Goal: Obtain resource: Download file/media

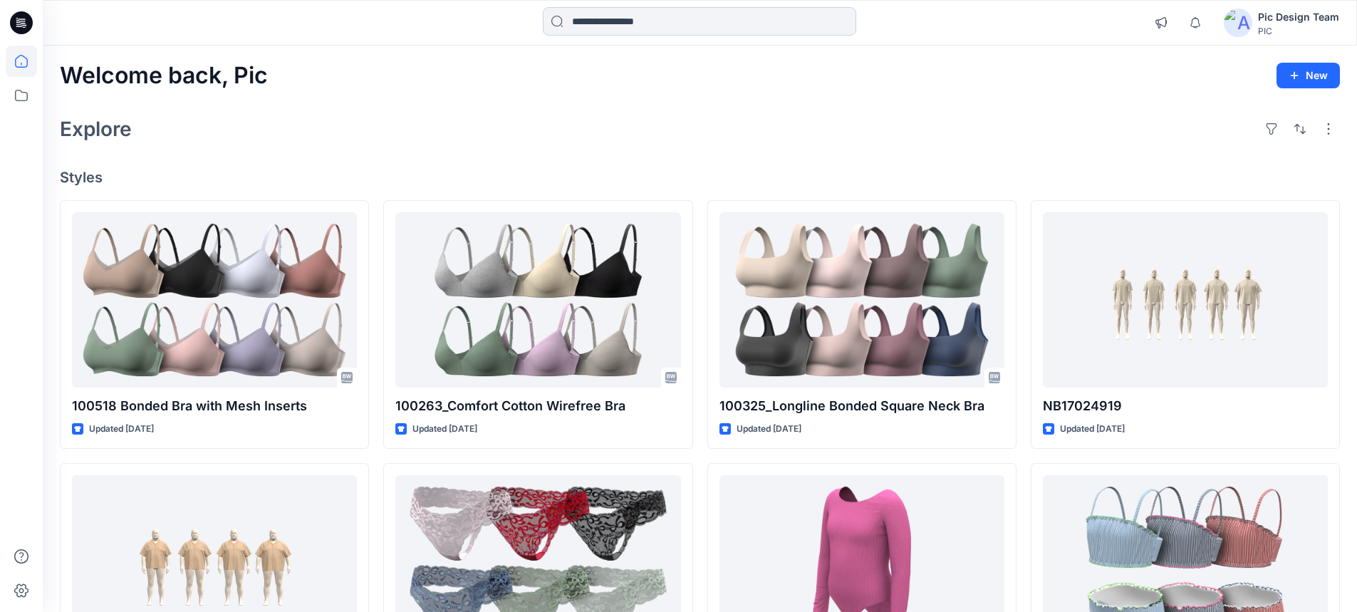
click at [598, 21] on input at bounding box center [700, 21] width 314 height 29
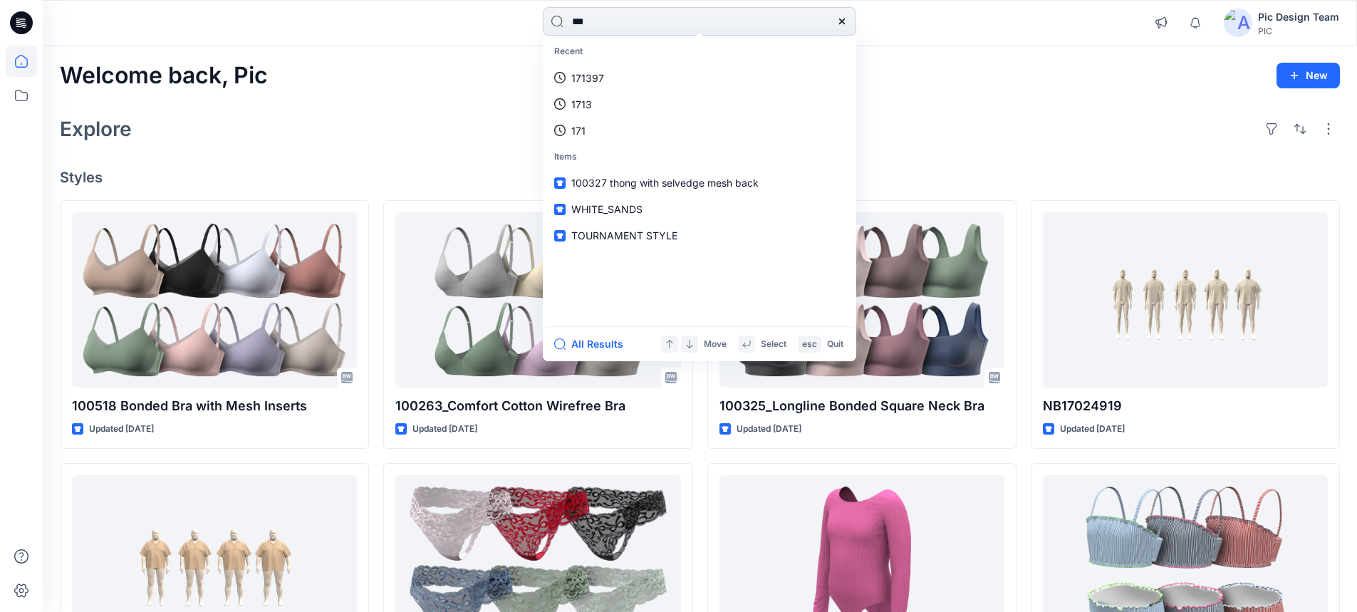
type input "****"
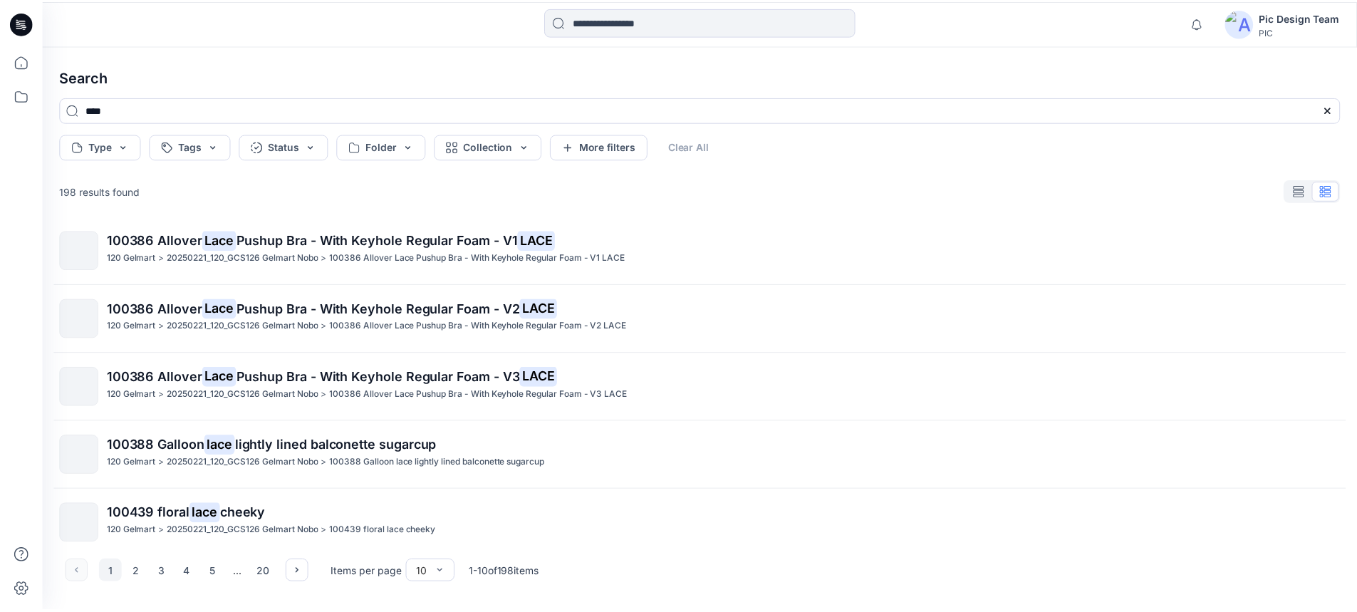
scroll to position [356, 0]
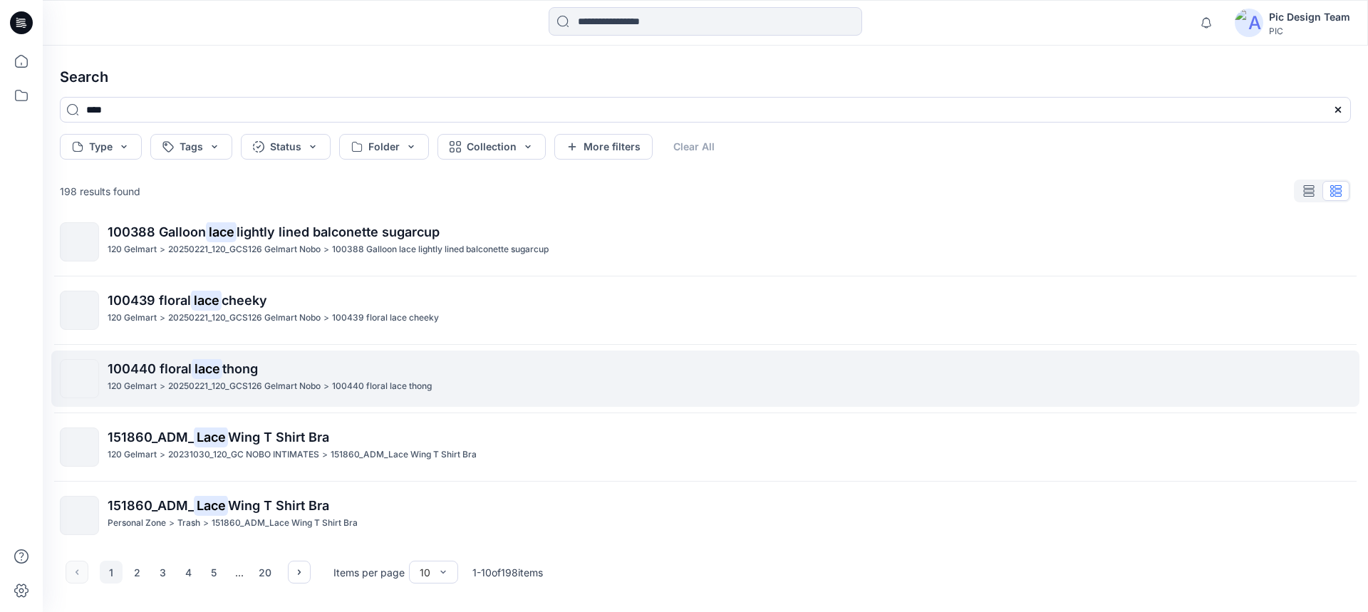
click at [118, 382] on p "120 Gelmart" at bounding box center [132, 386] width 49 height 15
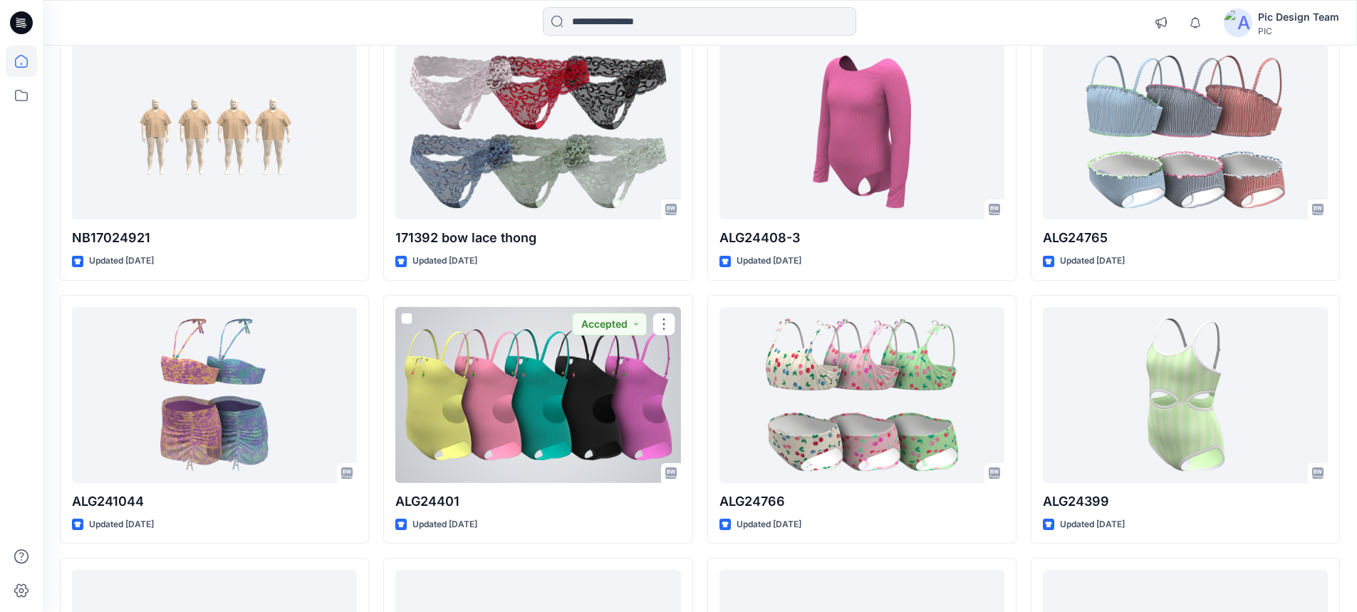
scroll to position [4, 0]
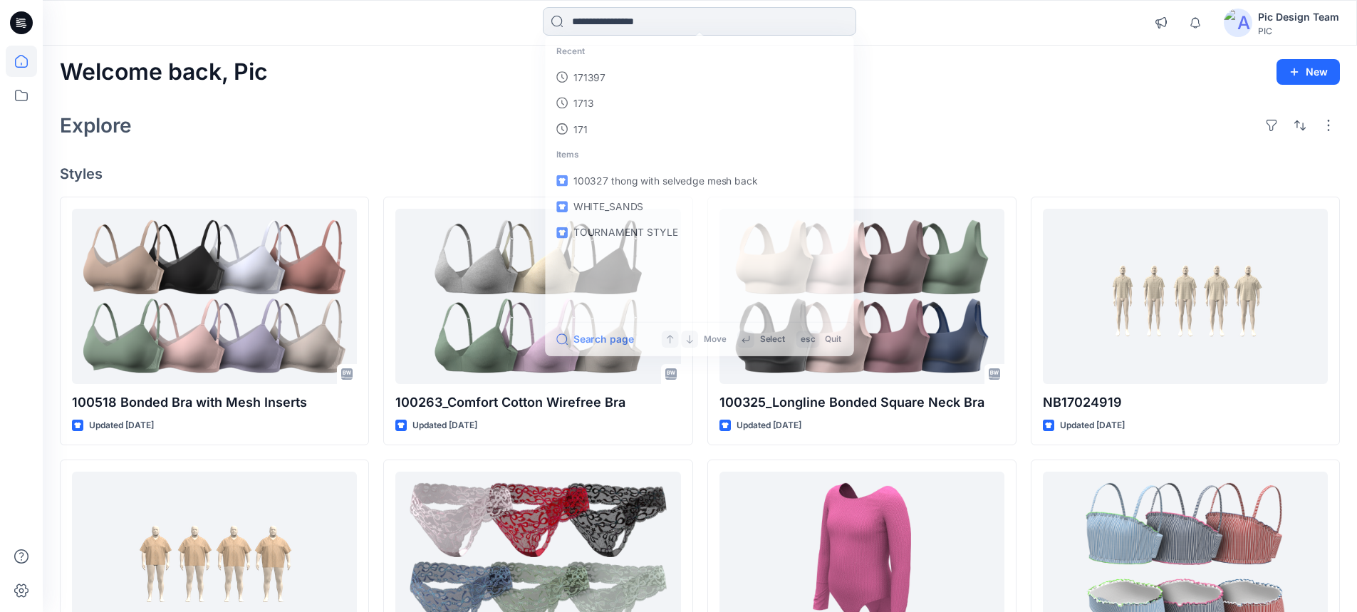
click at [637, 18] on input at bounding box center [700, 21] width 314 height 29
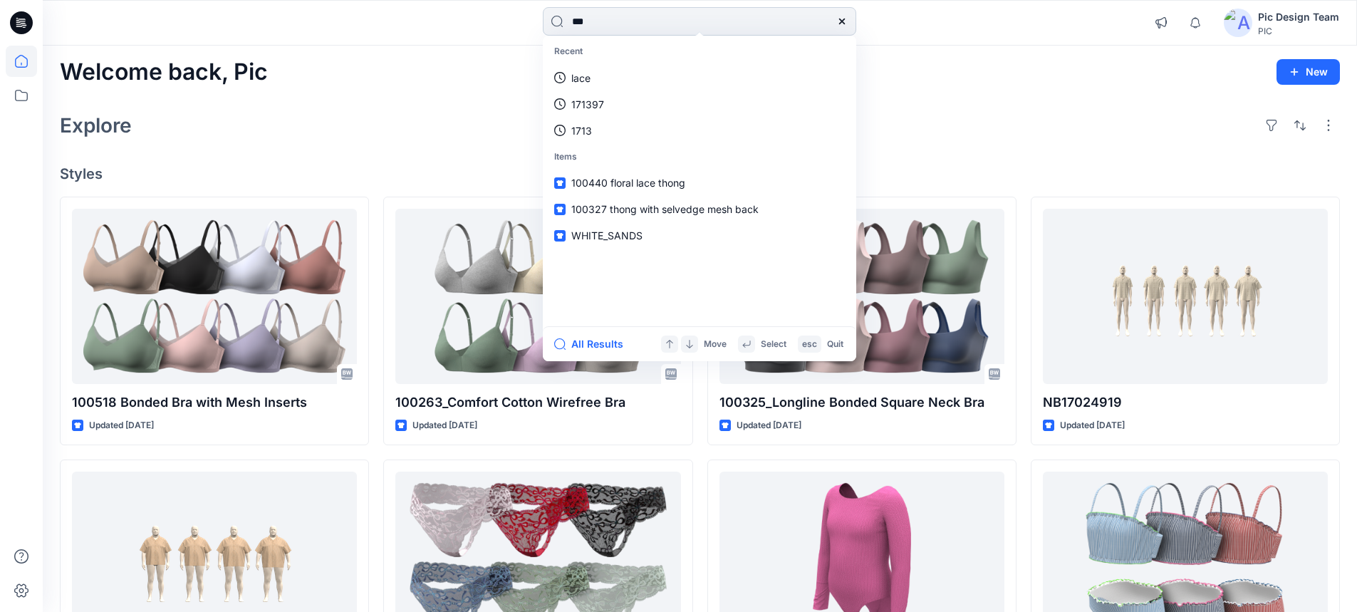
type input "****"
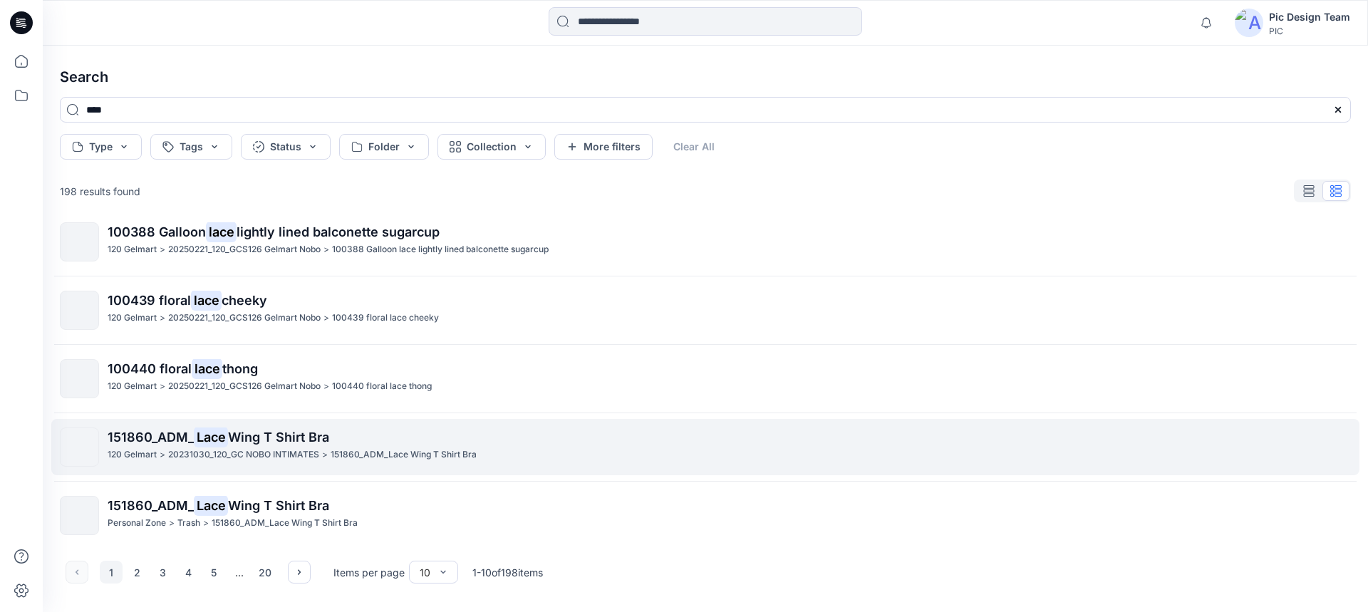
scroll to position [363, 0]
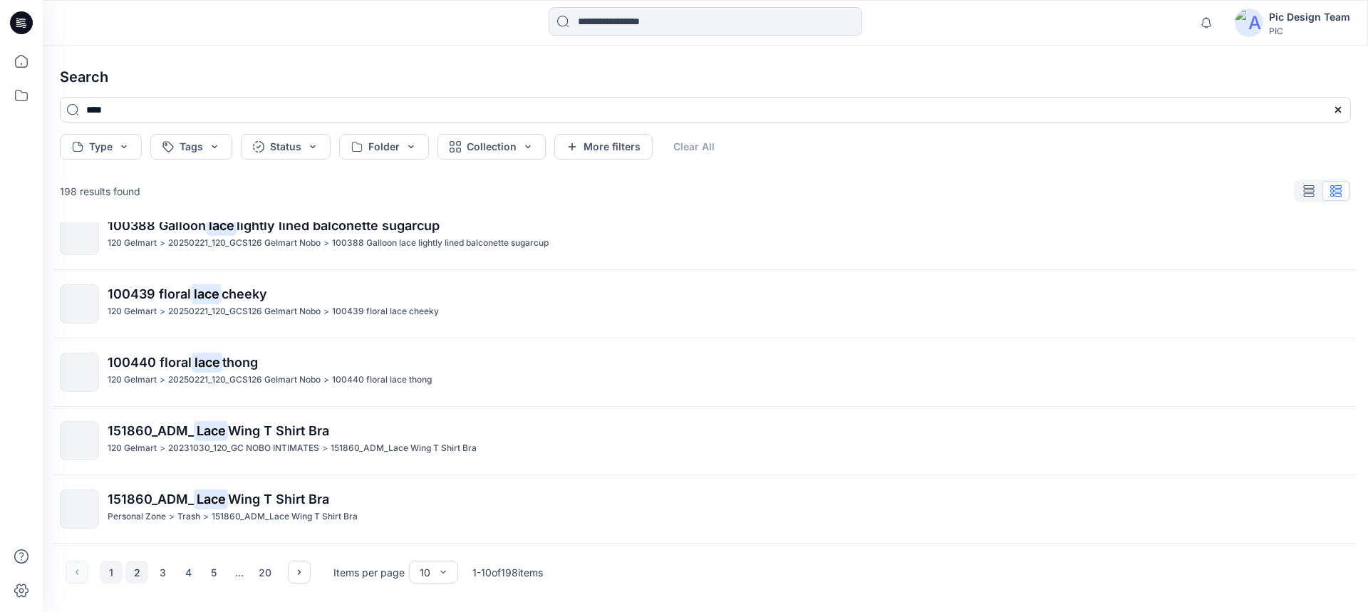
click at [134, 572] on button "2" at bounding box center [136, 572] width 23 height 23
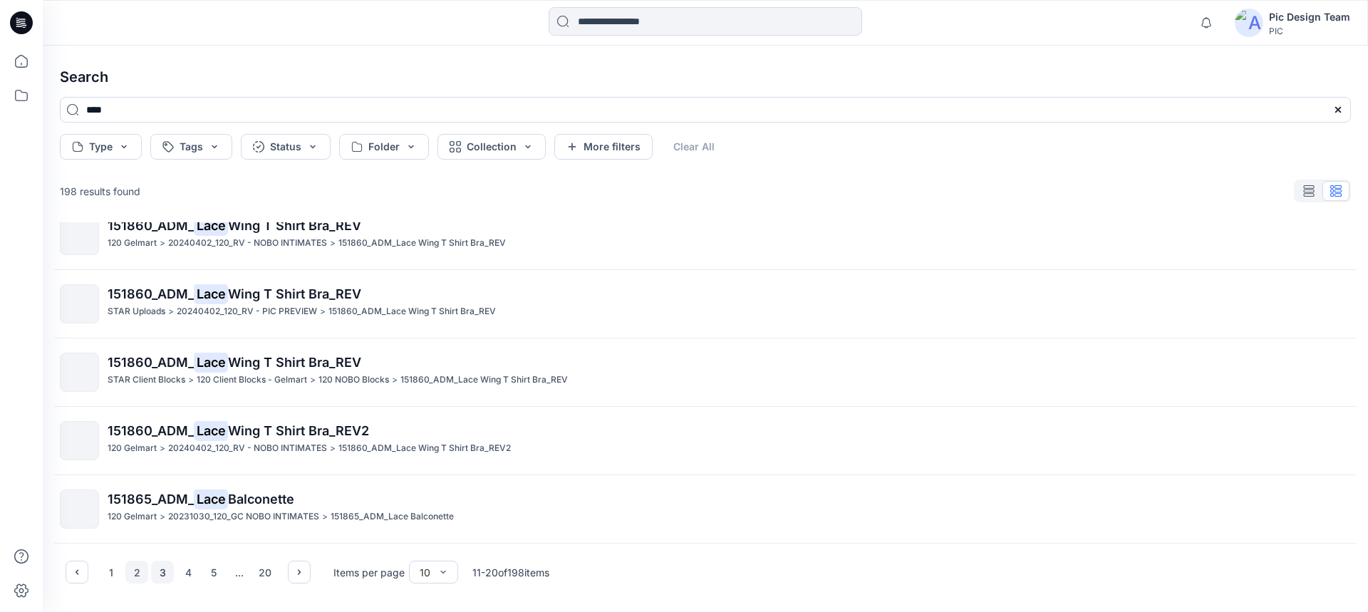
click at [162, 570] on button "3" at bounding box center [162, 572] width 23 height 23
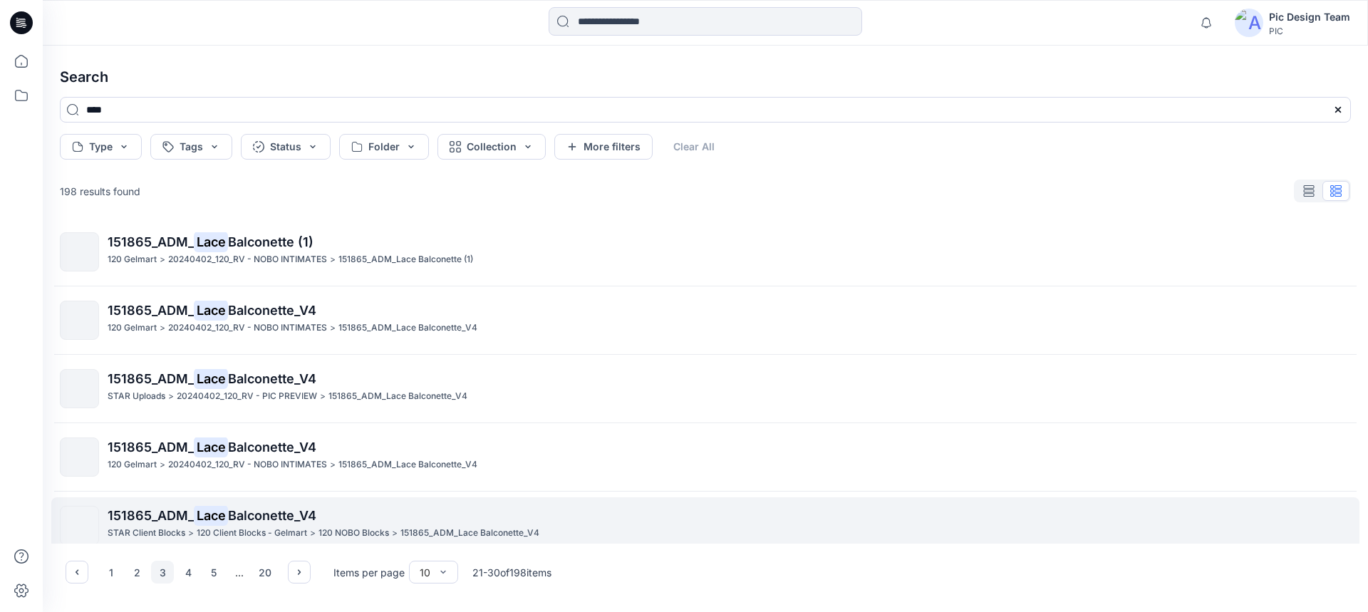
scroll to position [214, 0]
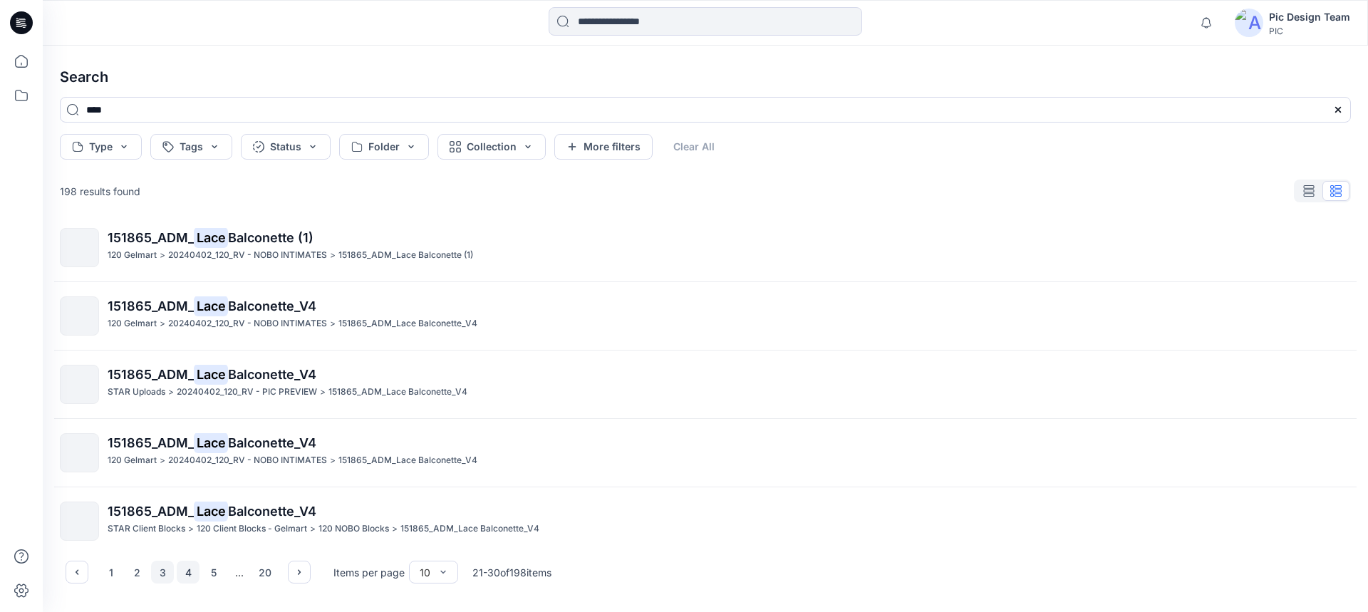
click at [181, 571] on button "4" at bounding box center [188, 572] width 23 height 23
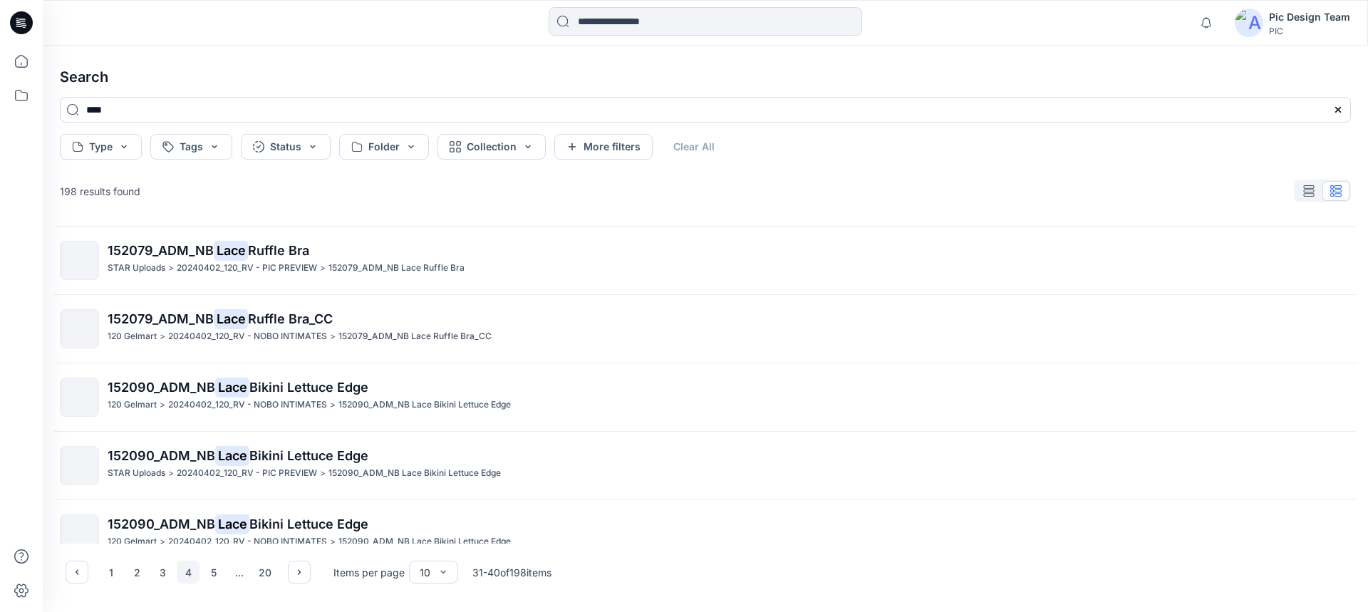
scroll to position [0, 0]
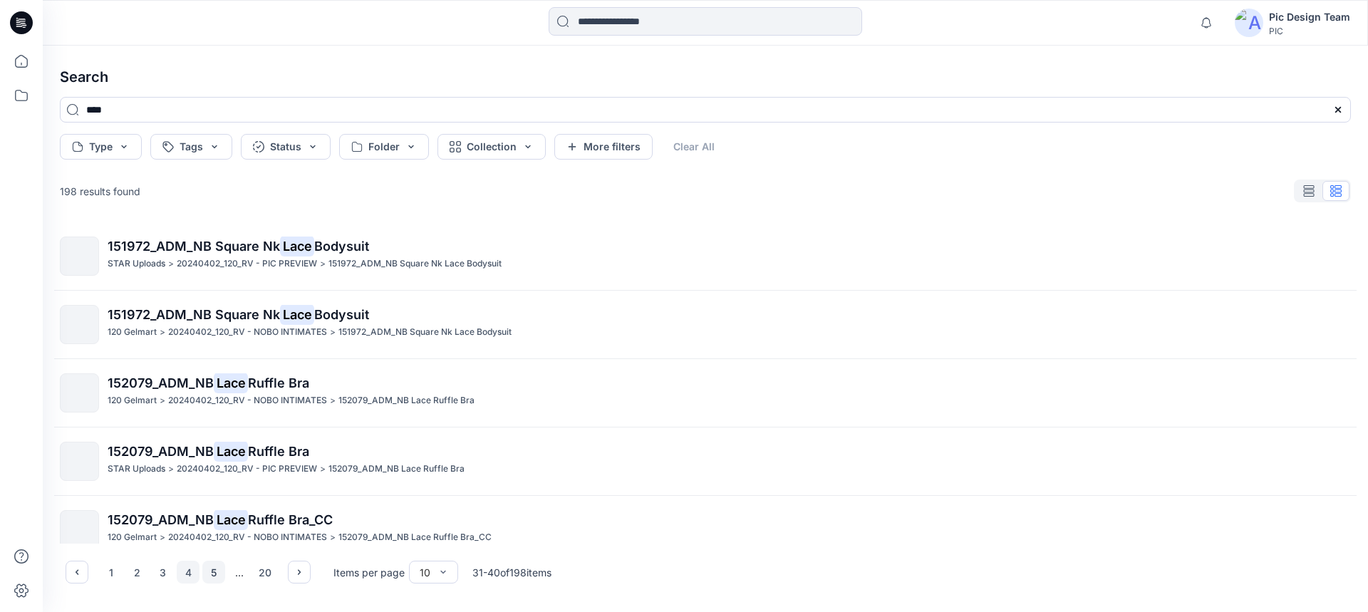
click at [212, 578] on button "5" at bounding box center [213, 572] width 23 height 23
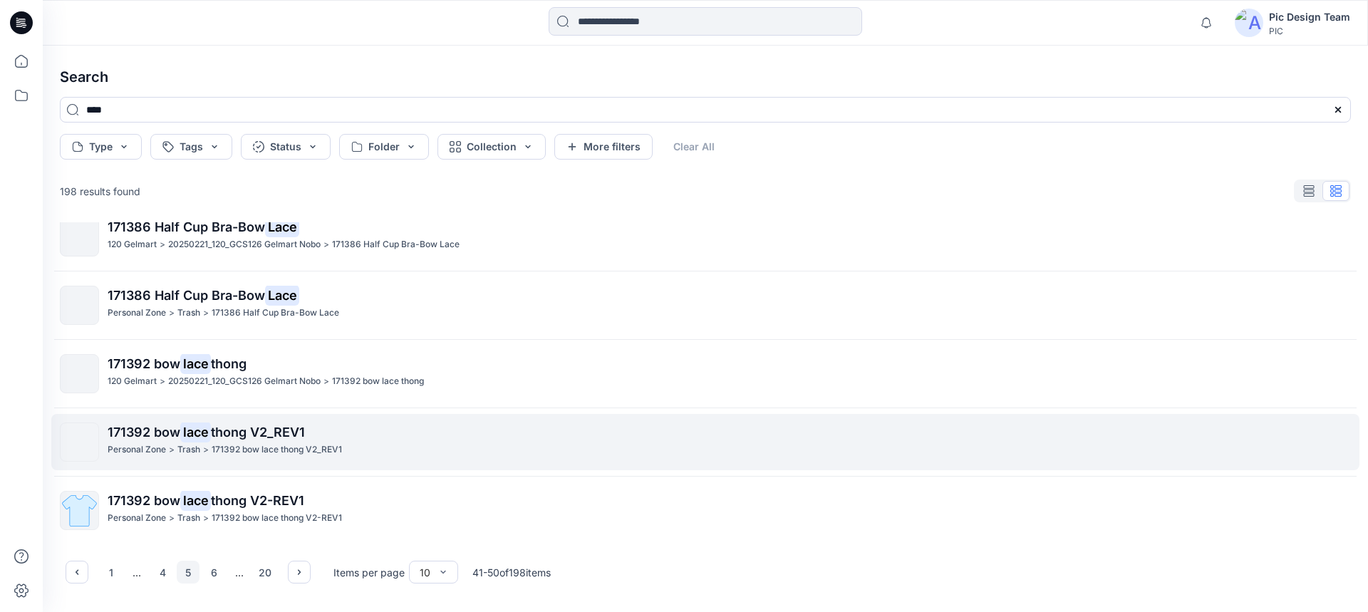
scroll to position [363, 0]
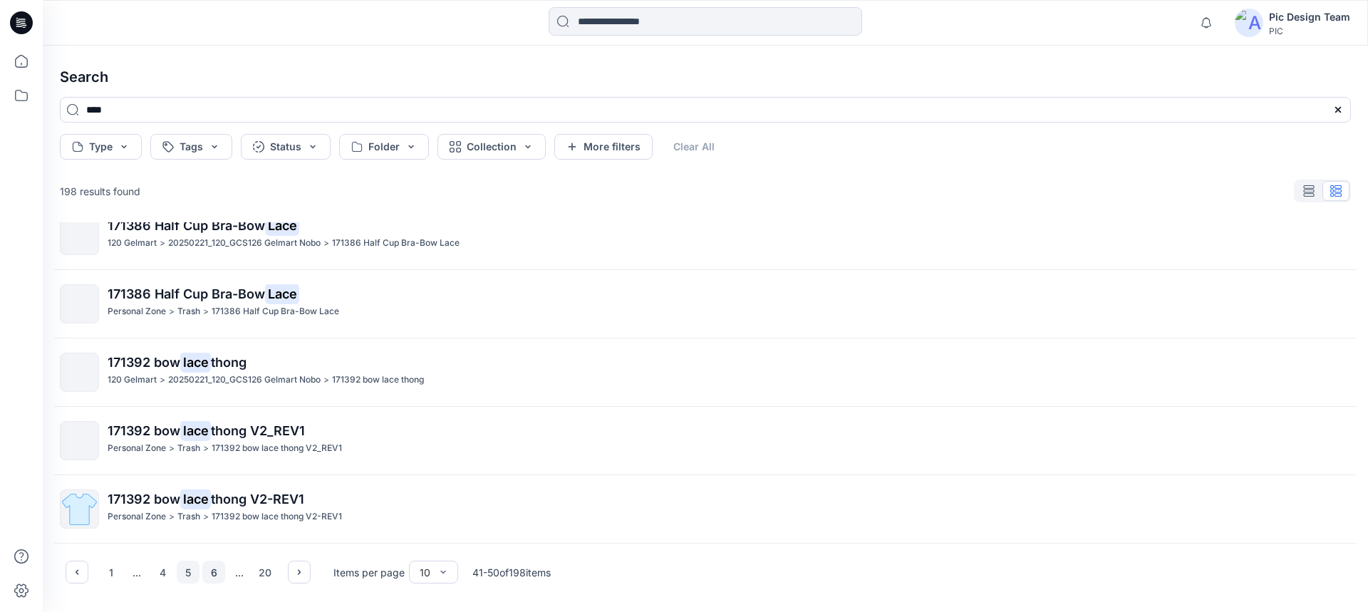
click at [217, 574] on button "6" at bounding box center [213, 572] width 23 height 23
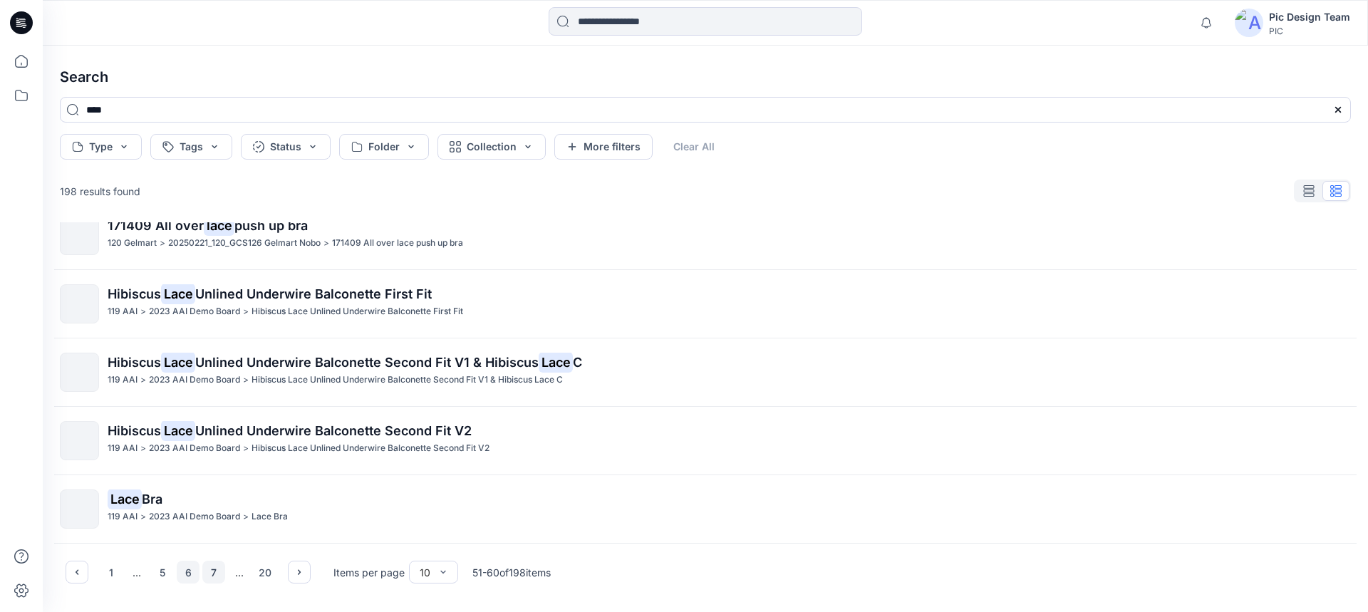
click at [207, 573] on button "7" at bounding box center [213, 572] width 23 height 23
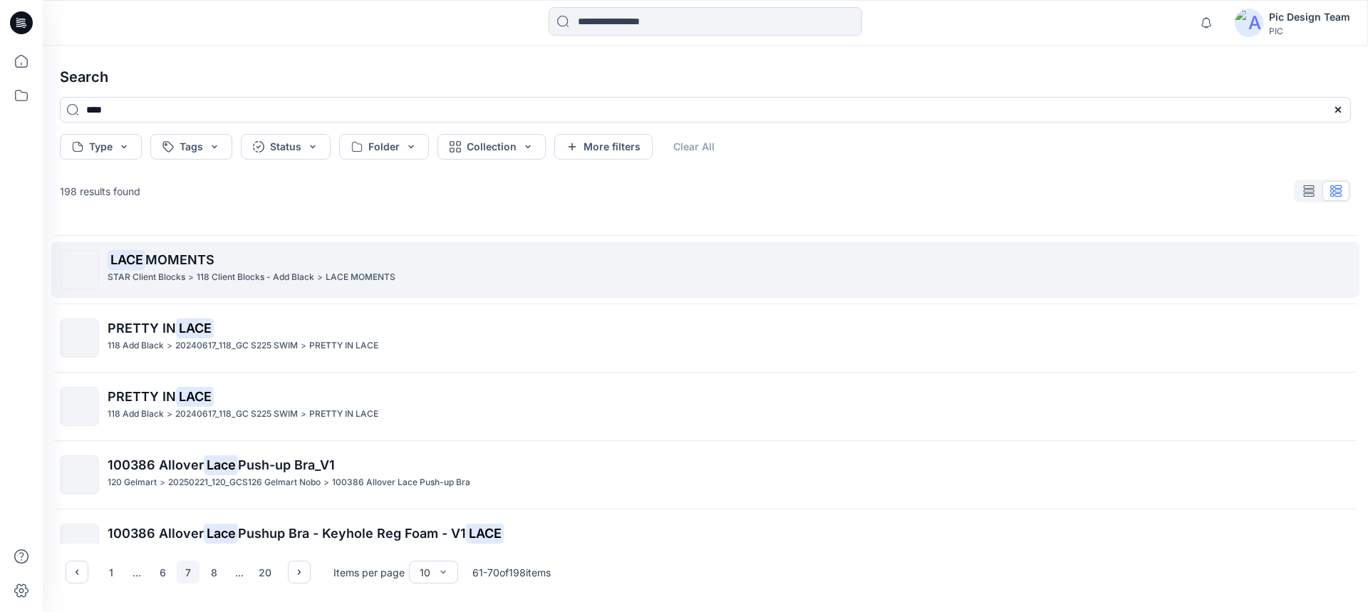
scroll to position [0, 0]
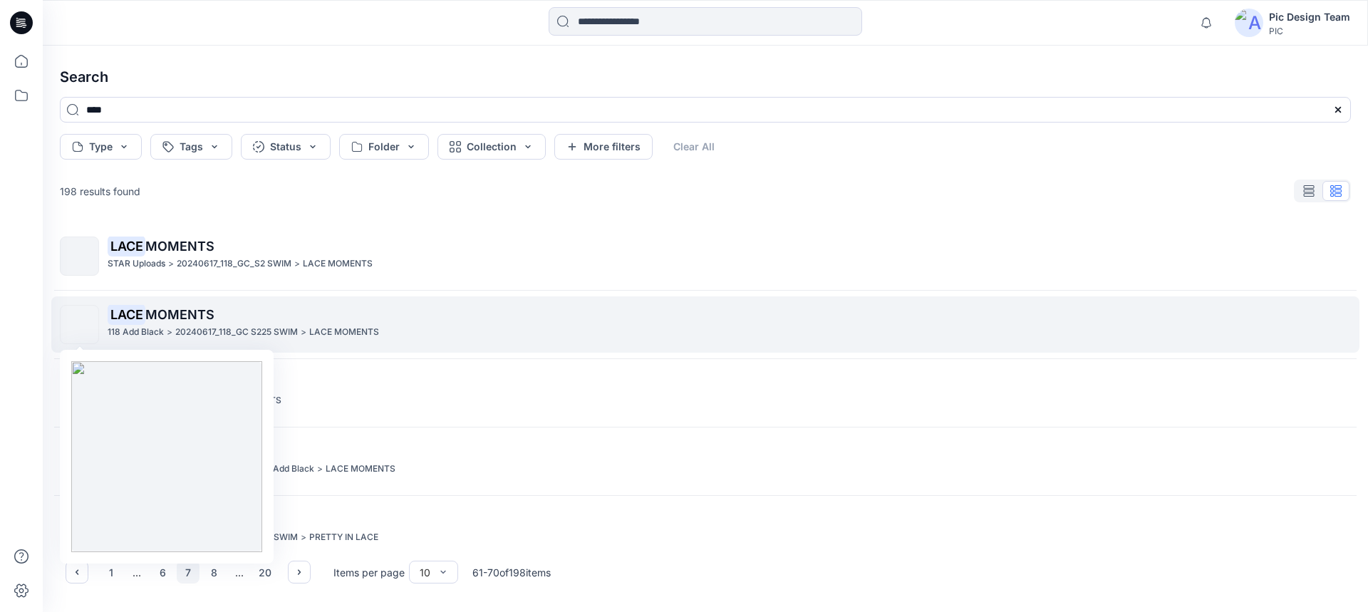
click at [80, 325] on img at bounding box center [80, 325] width 0 height 0
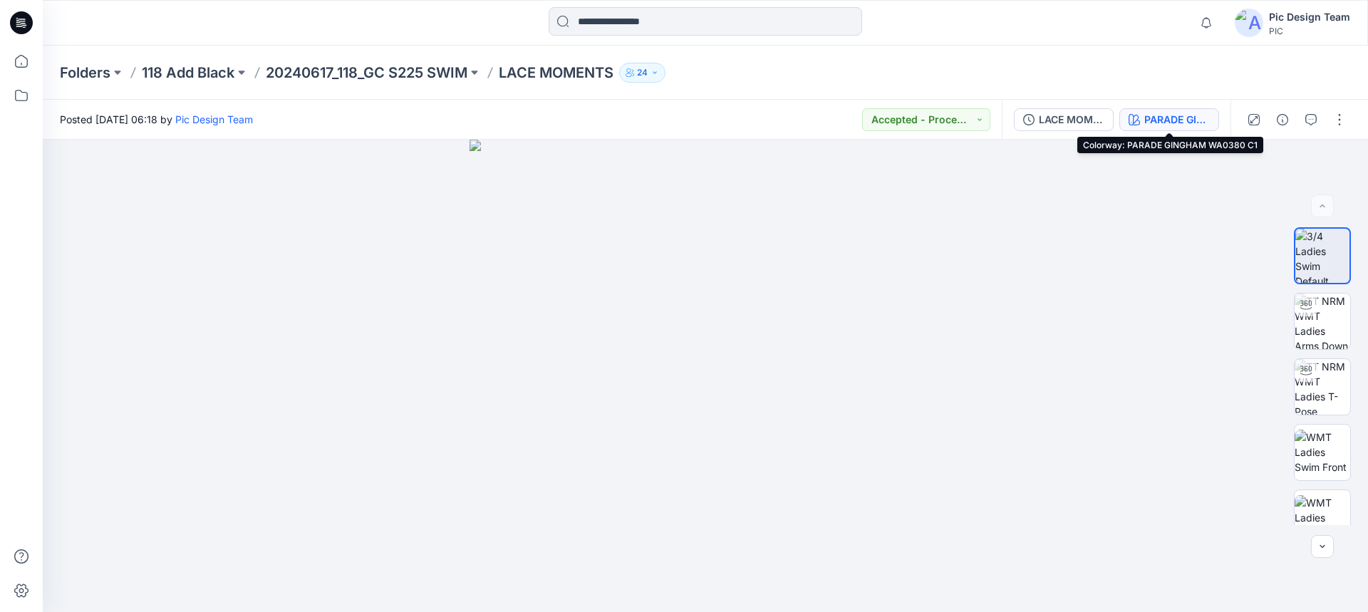
click at [1174, 110] on button "PARADE GINGHAM WA0380 C1" at bounding box center [1169, 119] width 100 height 23
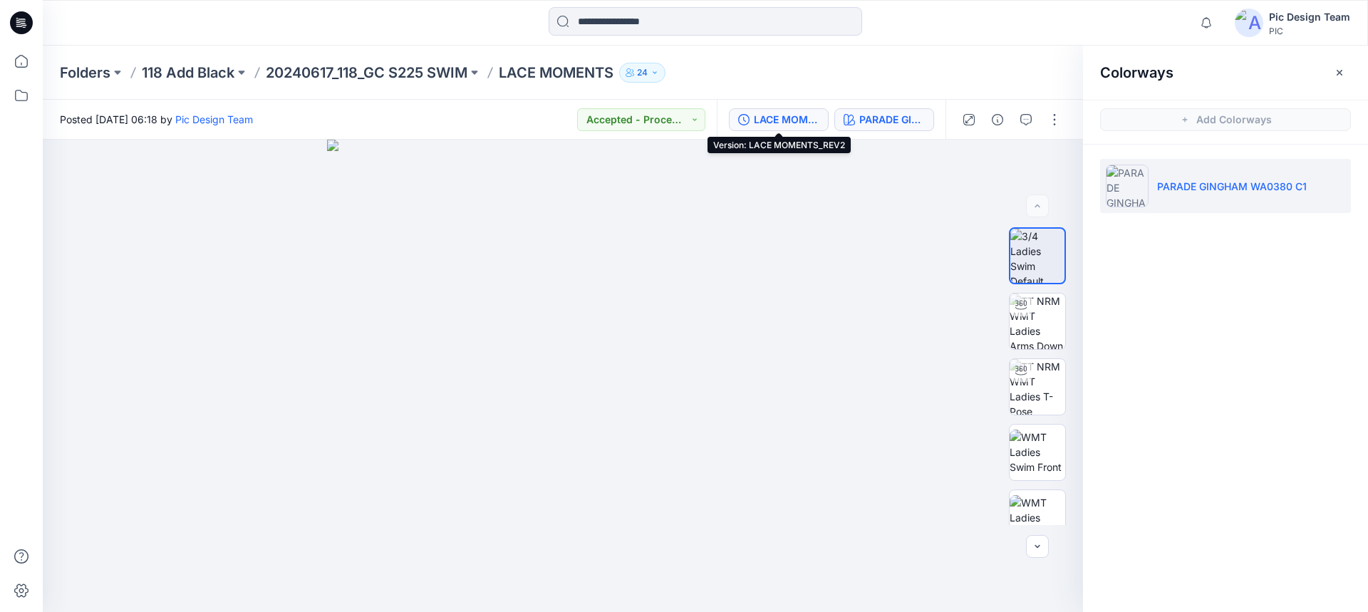
click at [782, 120] on div "LACE MOMENTS_REV2" at bounding box center [787, 120] width 66 height 16
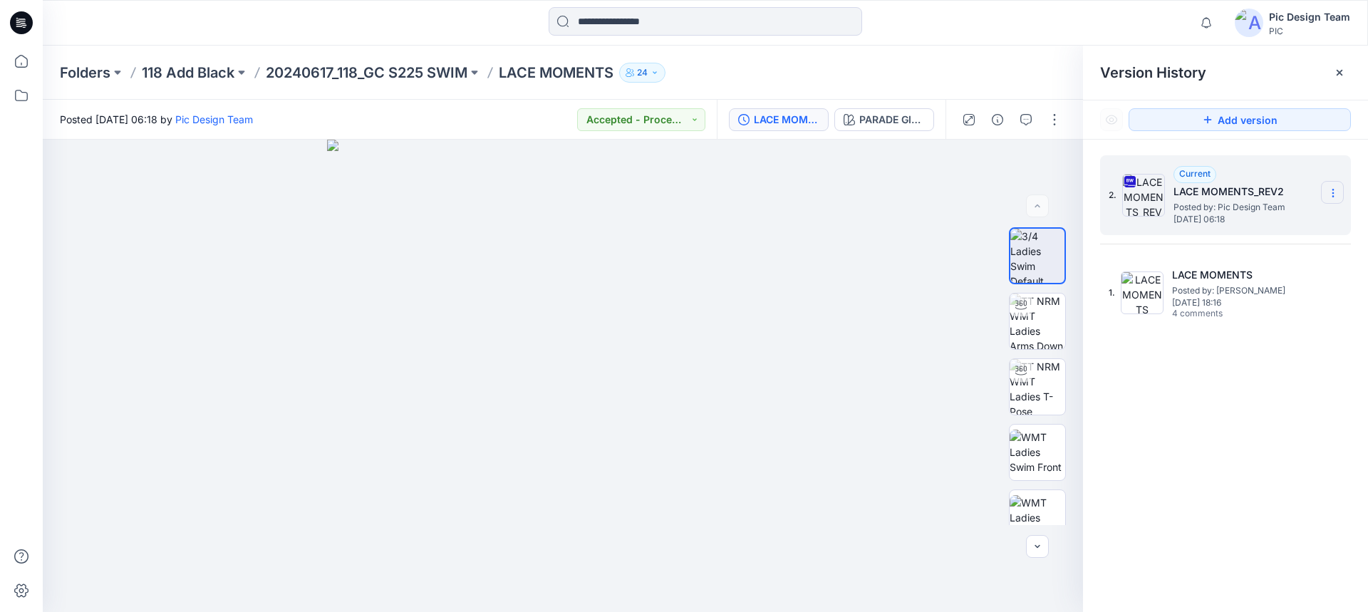
click at [1330, 189] on icon at bounding box center [1333, 192] width 11 height 11
click at [1259, 218] on span "Download Source BW File" at bounding box center [1261, 220] width 120 height 17
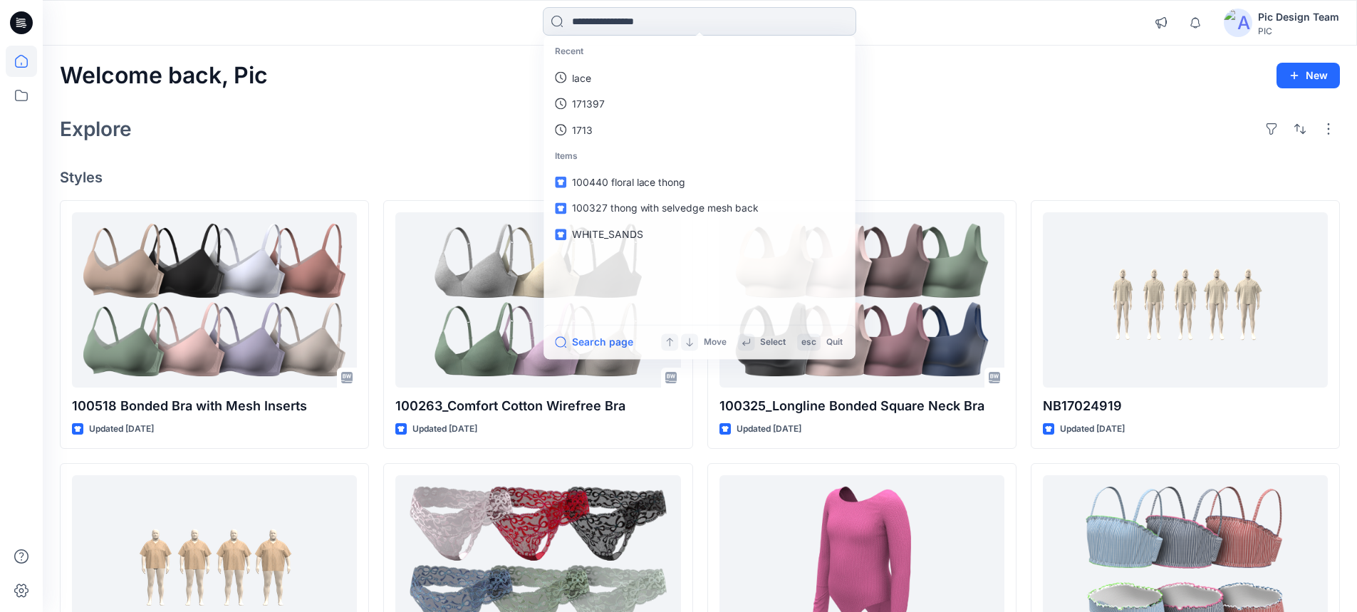
click at [694, 26] on input at bounding box center [700, 21] width 314 height 29
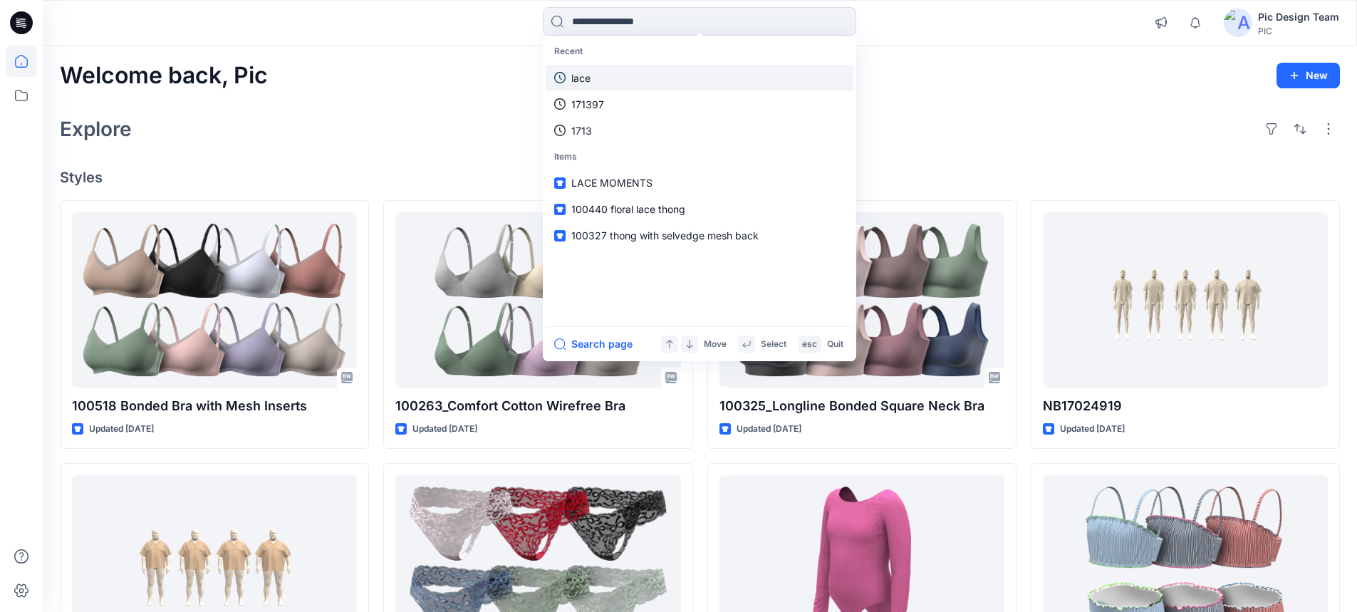
click at [599, 75] on link "lace" at bounding box center [700, 78] width 308 height 26
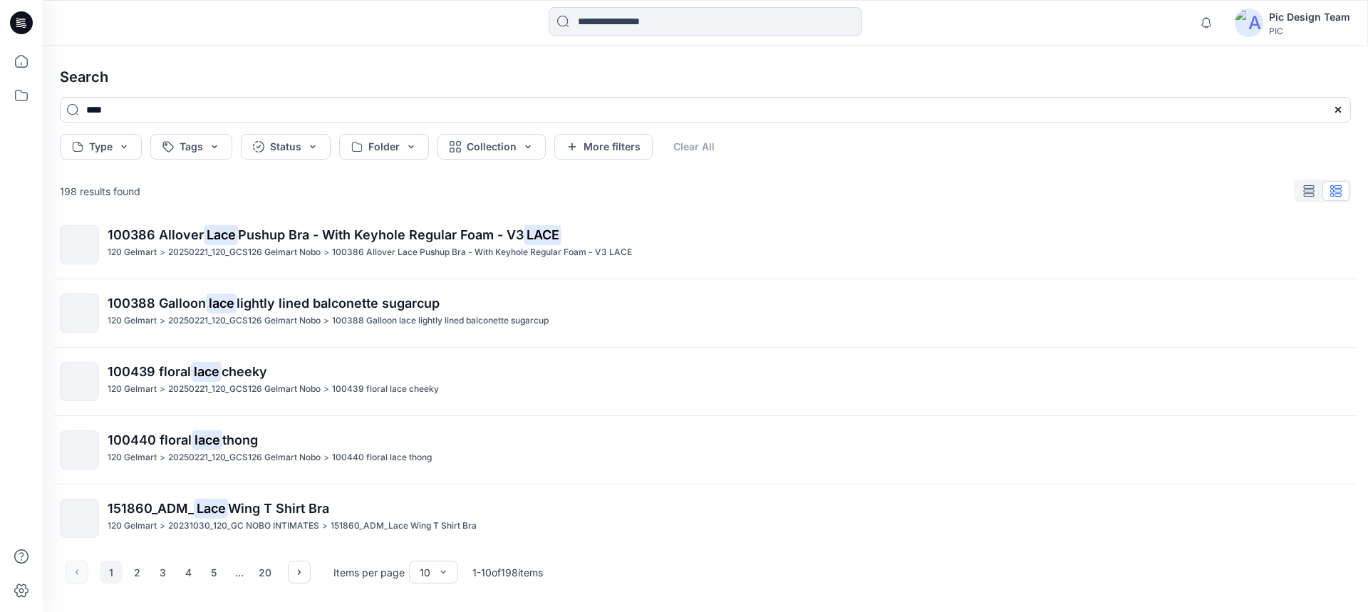
scroll to position [363, 0]
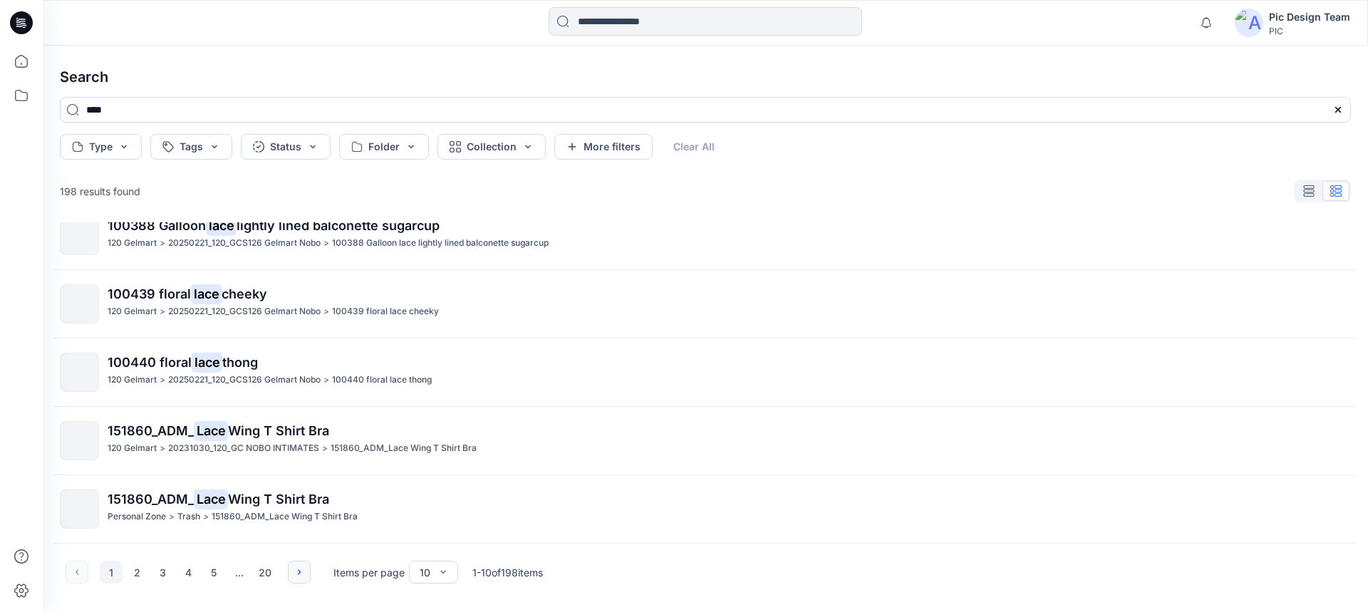
click at [296, 572] on icon "button" at bounding box center [299, 571] width 11 height 11
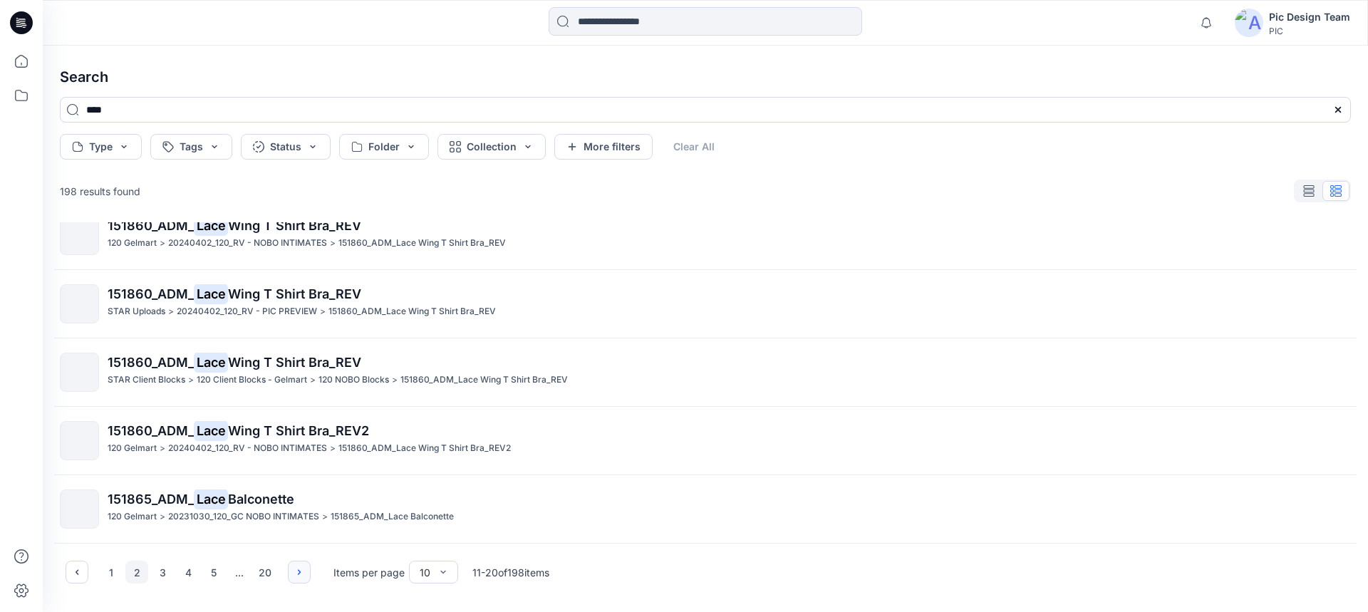
click at [296, 572] on icon "button" at bounding box center [299, 571] width 11 height 11
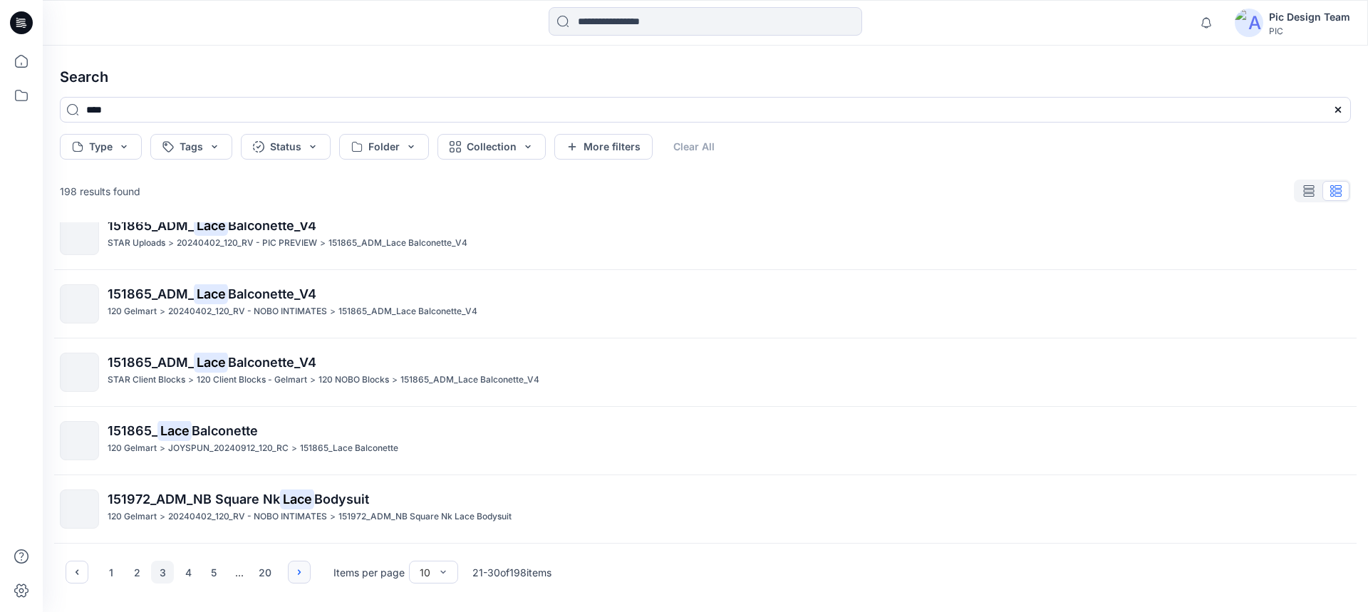
click at [291, 572] on button "button" at bounding box center [299, 572] width 23 height 23
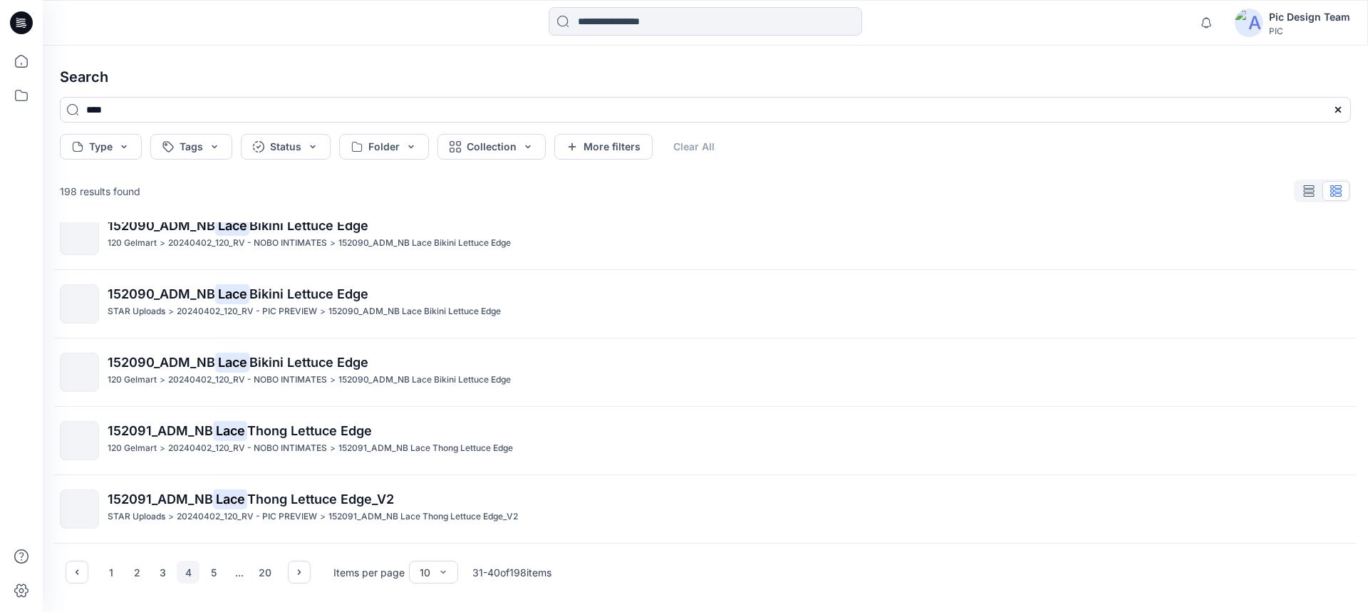
click at [232, 575] on div "..." at bounding box center [239, 572] width 23 height 23
click at [234, 574] on div "..." at bounding box center [239, 572] width 23 height 23
click at [237, 574] on div "..." at bounding box center [239, 572] width 23 height 23
click at [294, 571] on icon "button" at bounding box center [299, 571] width 11 height 11
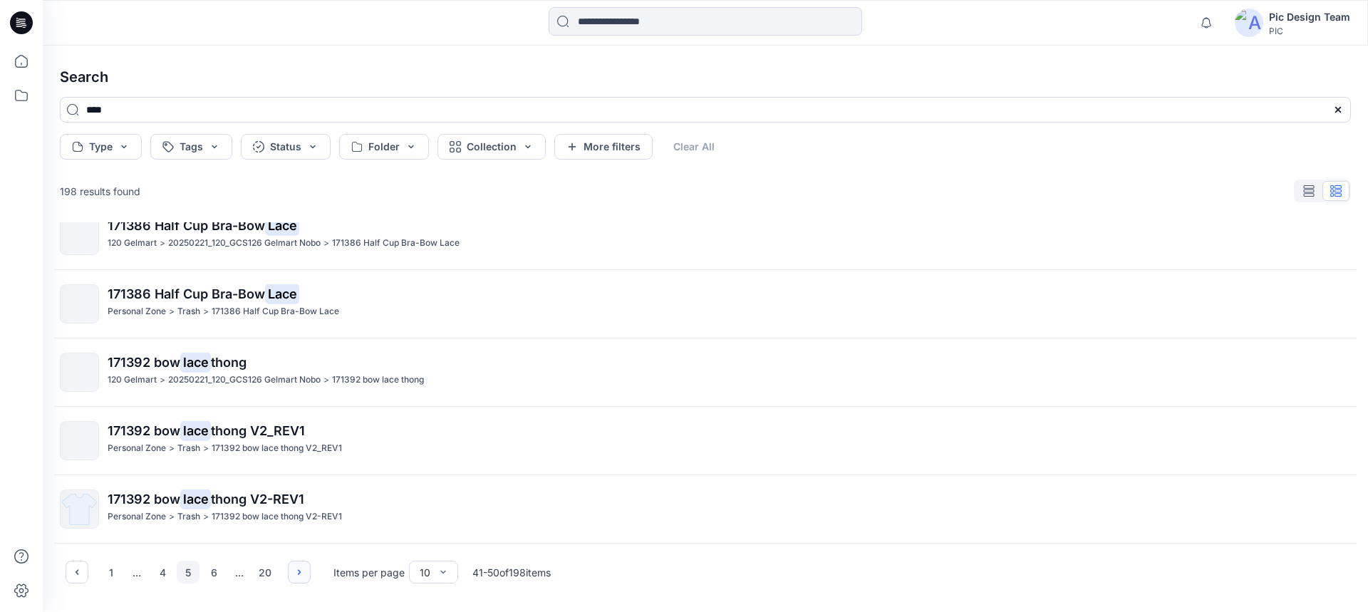
click at [294, 571] on icon "button" at bounding box center [299, 571] width 11 height 11
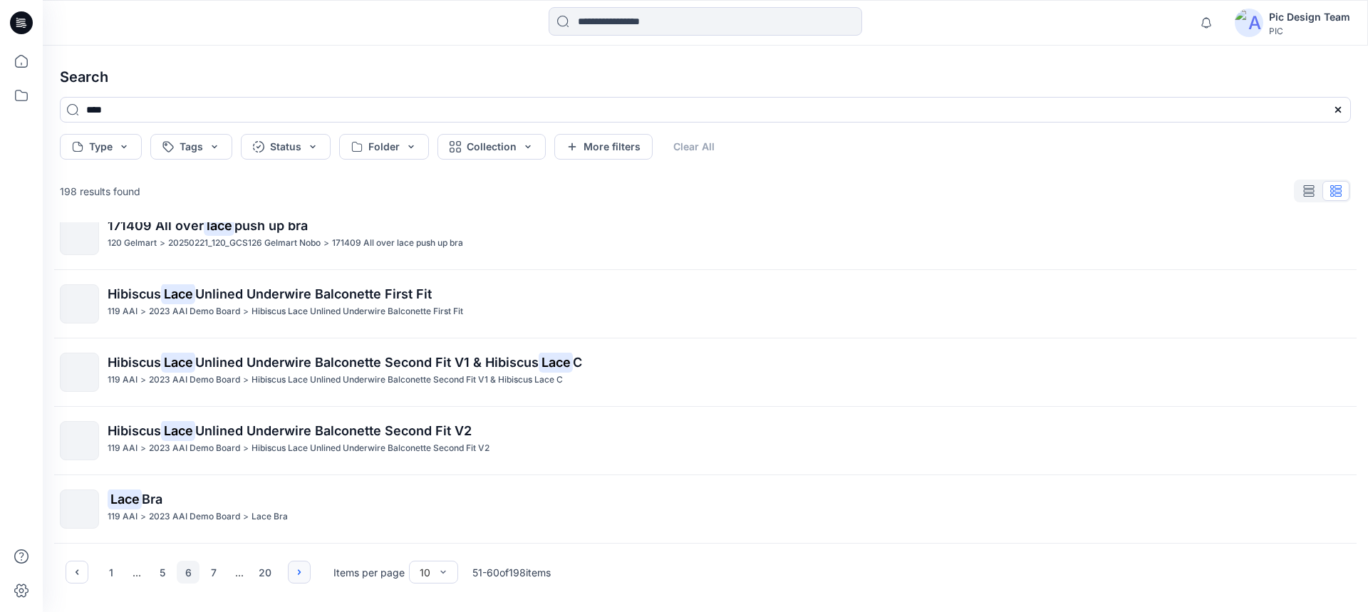
click at [294, 571] on icon "button" at bounding box center [299, 571] width 11 height 11
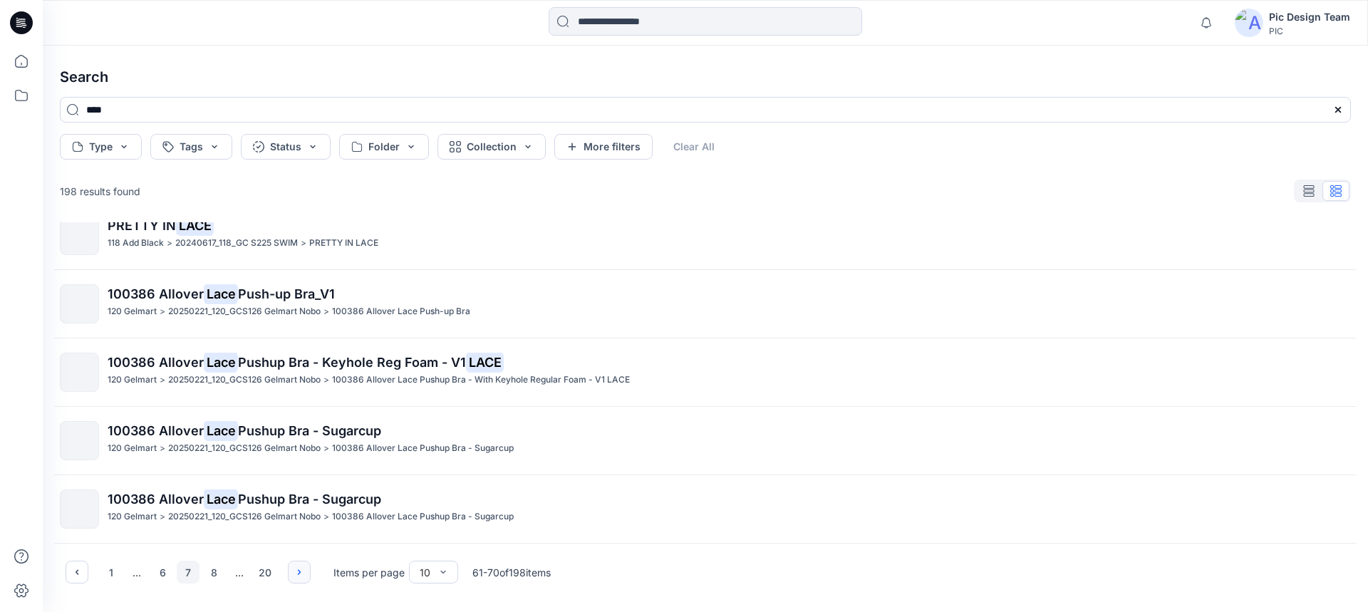
click at [304, 571] on icon "button" at bounding box center [299, 571] width 11 height 11
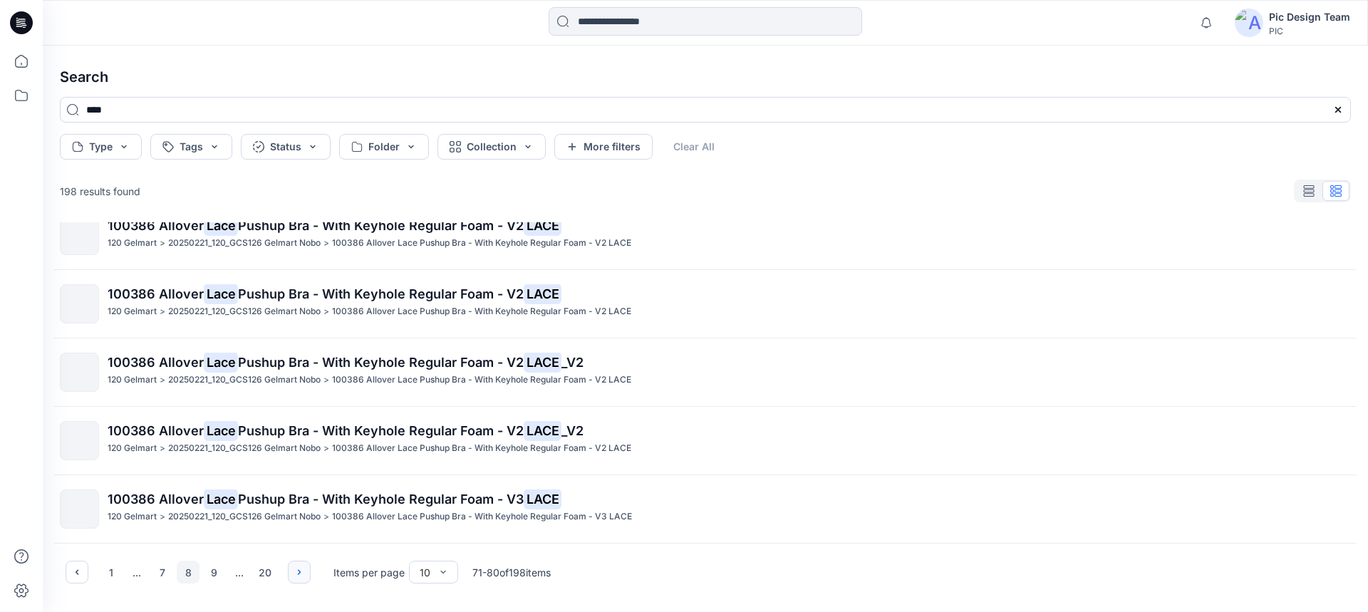
click at [301, 570] on icon "button" at bounding box center [299, 571] width 11 height 11
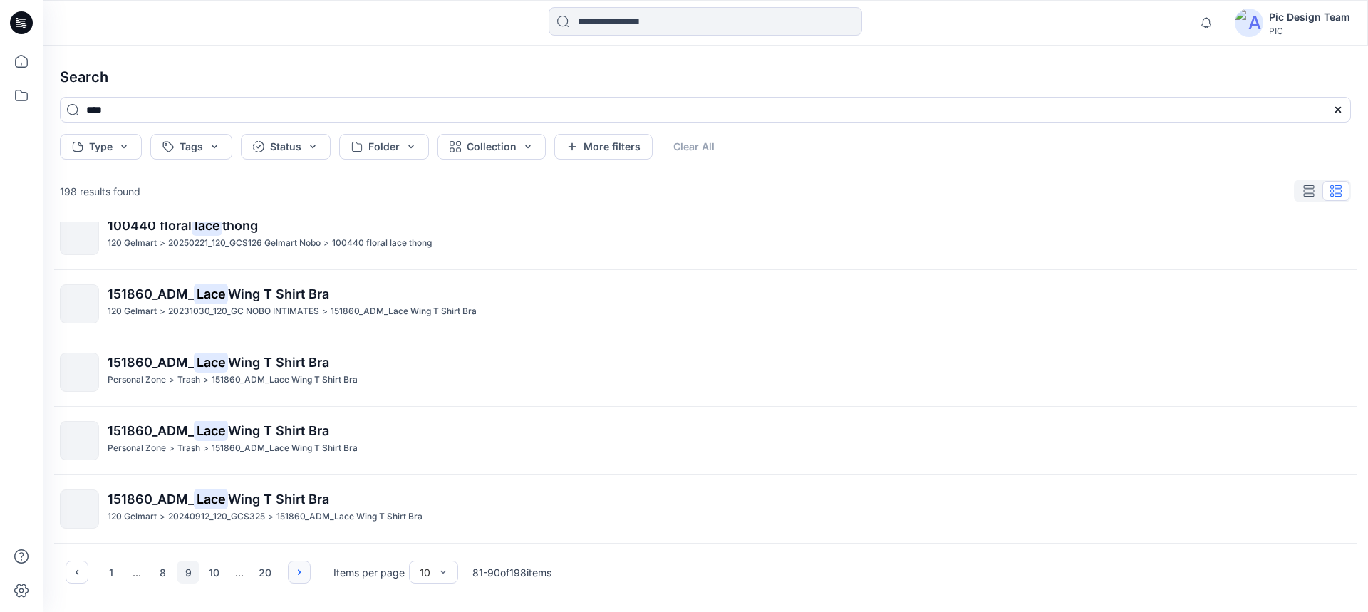
click at [305, 574] on button "button" at bounding box center [299, 572] width 23 height 23
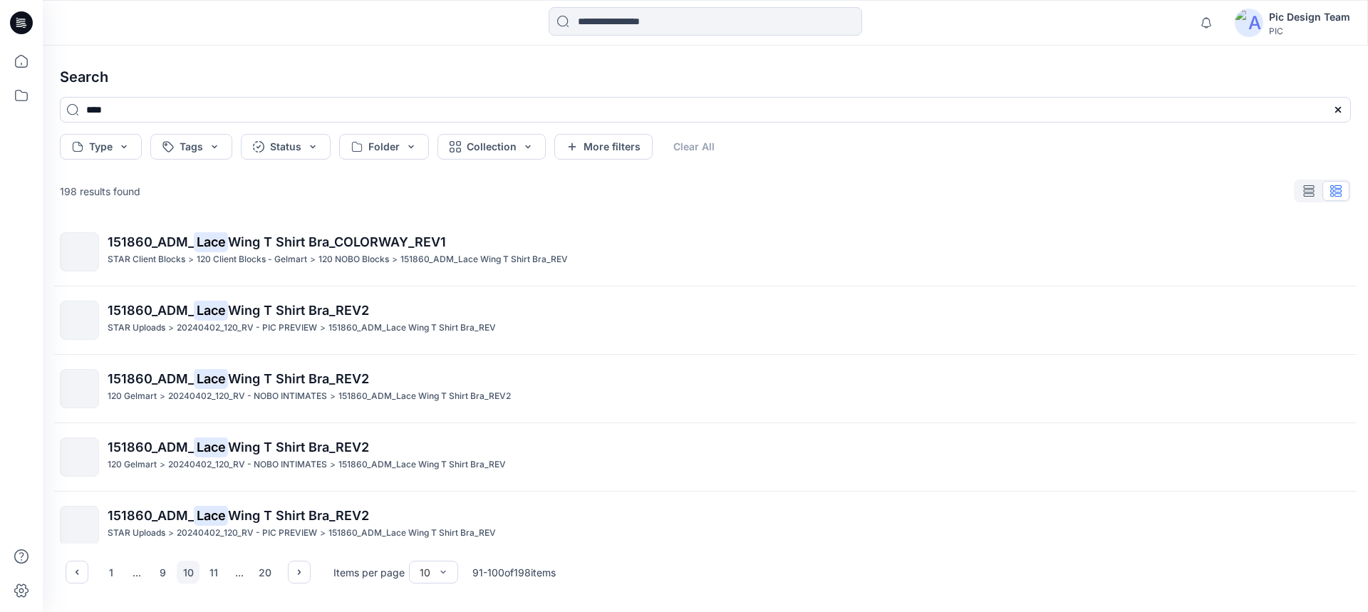
scroll to position [0, 0]
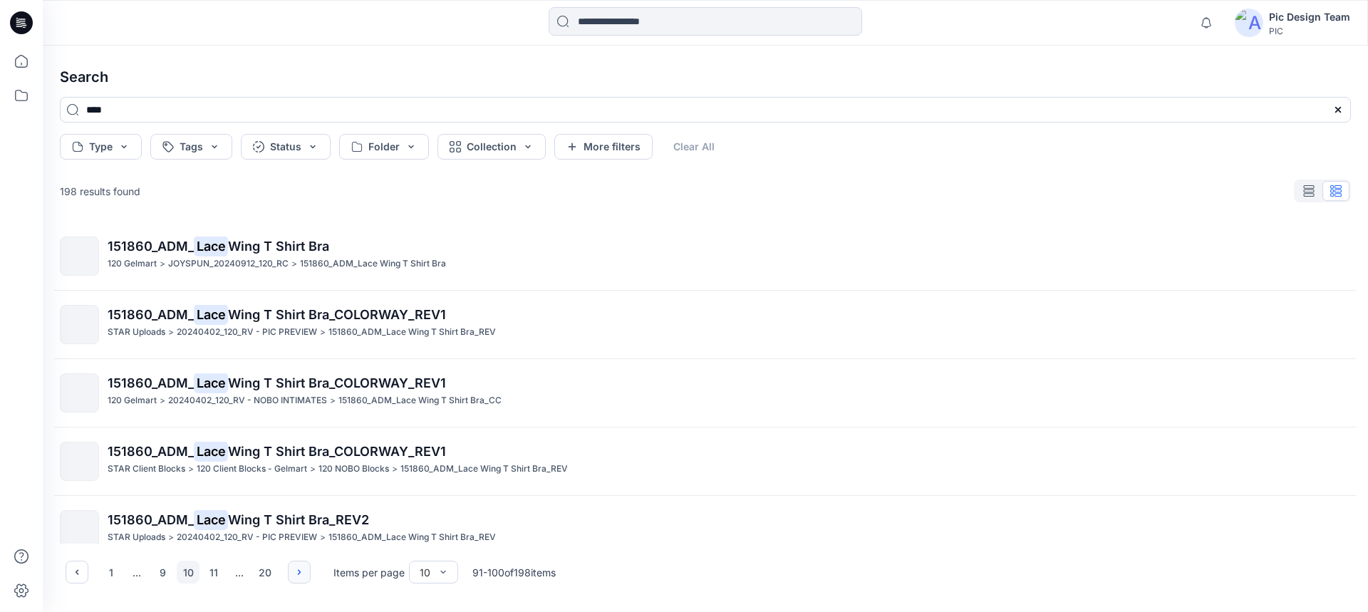
click at [301, 570] on icon "button" at bounding box center [299, 571] width 11 height 11
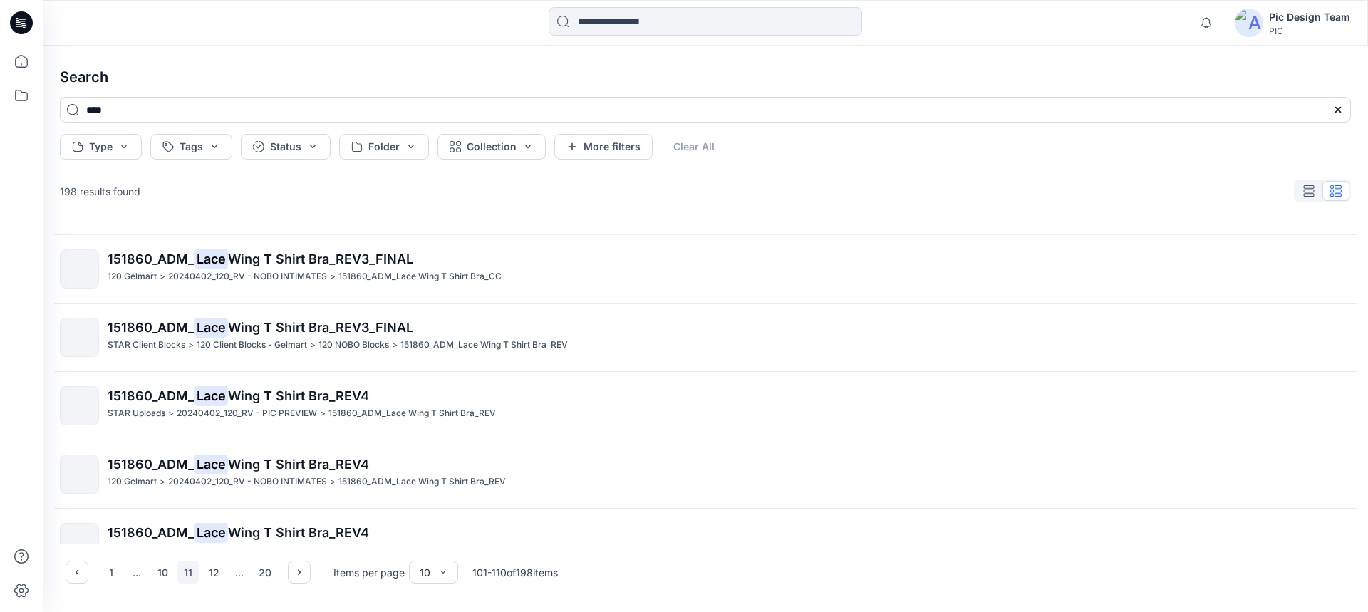
scroll to position [363, 0]
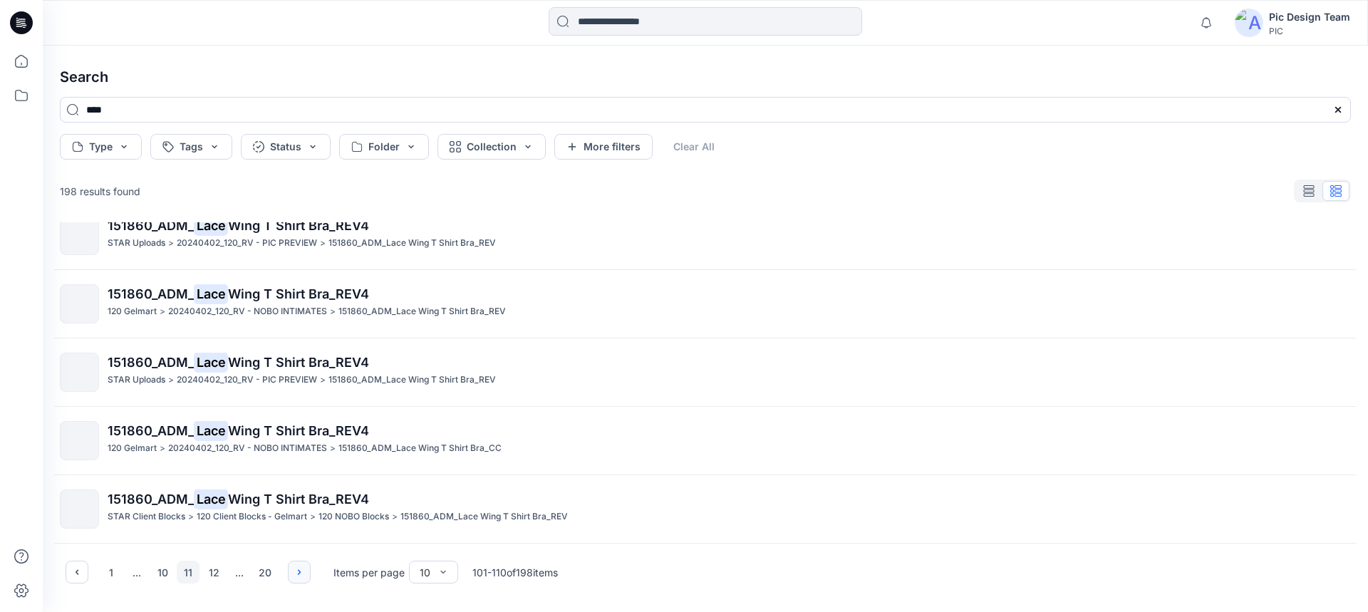
click at [299, 570] on icon "button" at bounding box center [299, 571] width 11 height 11
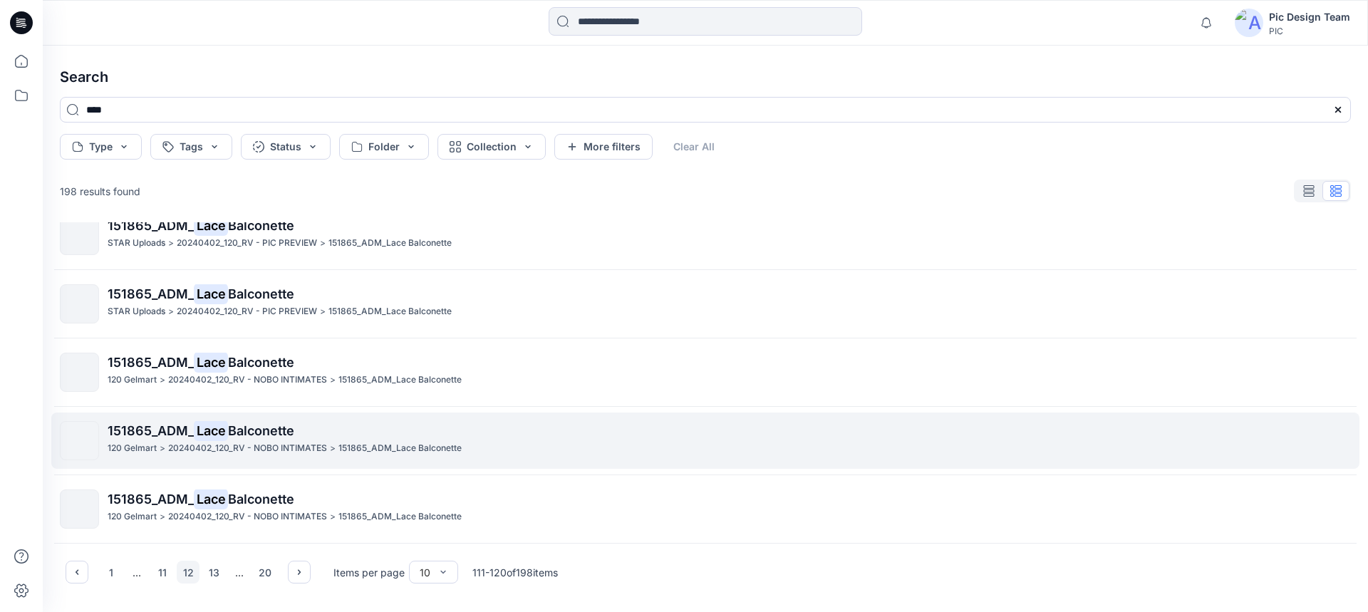
scroll to position [0, 0]
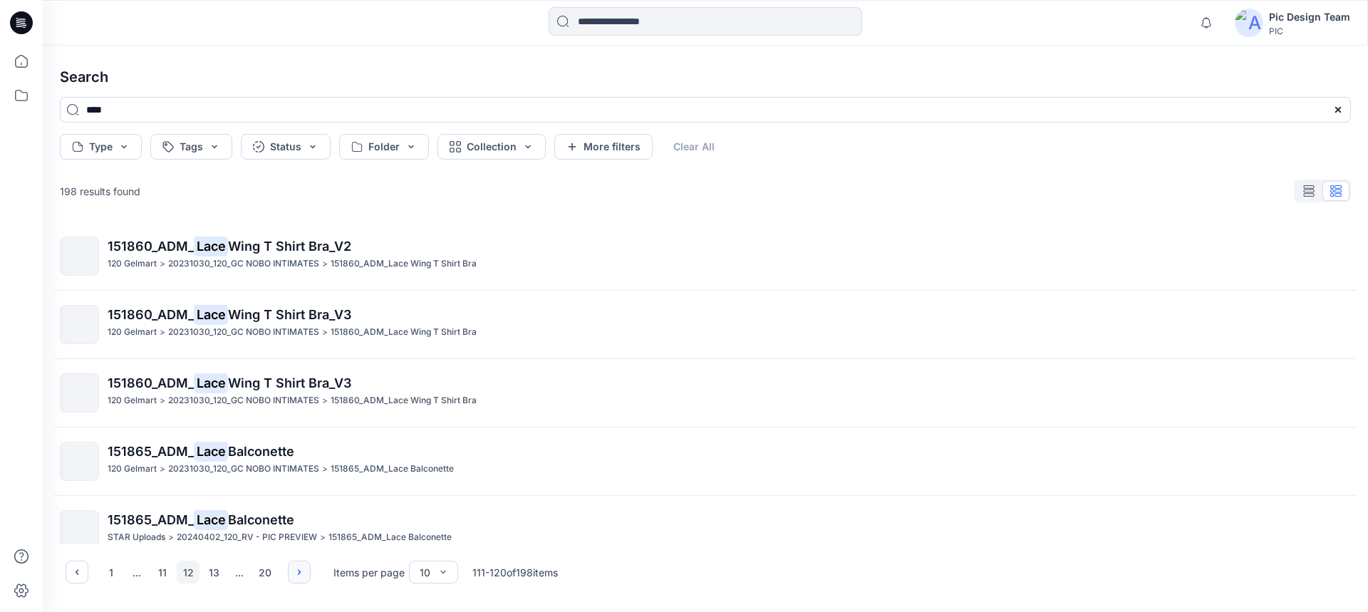
click at [301, 569] on icon "button" at bounding box center [299, 571] width 11 height 11
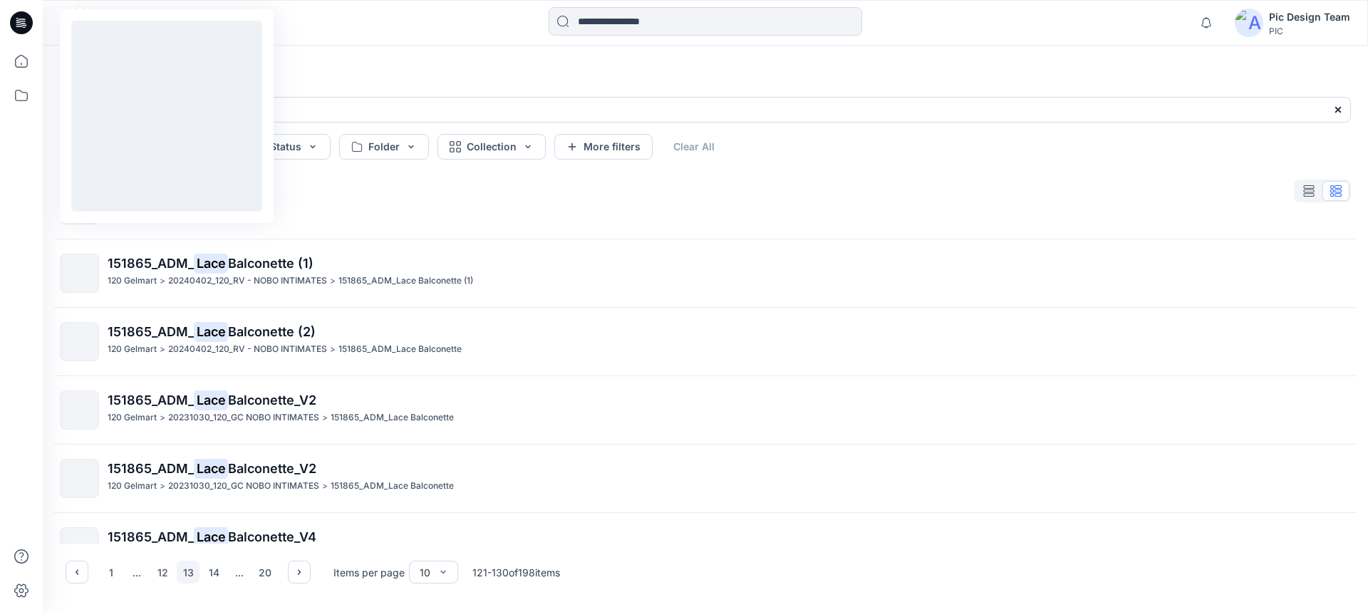
scroll to position [363, 0]
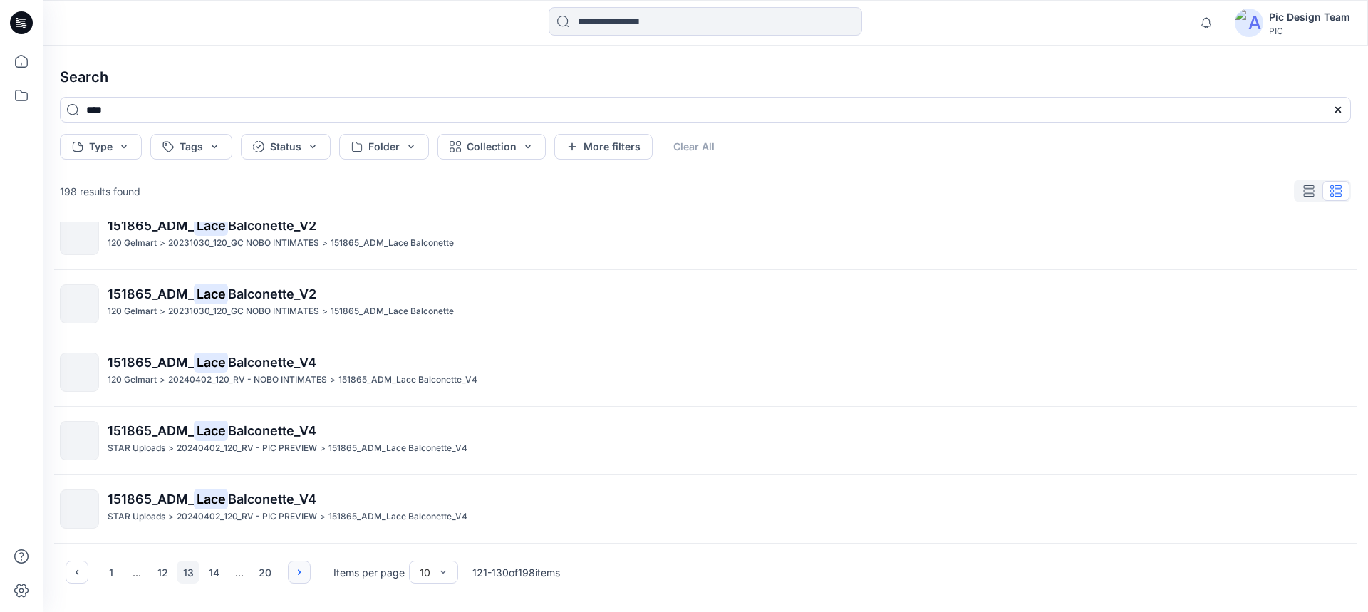
click at [290, 566] on button "button" at bounding box center [299, 572] width 23 height 23
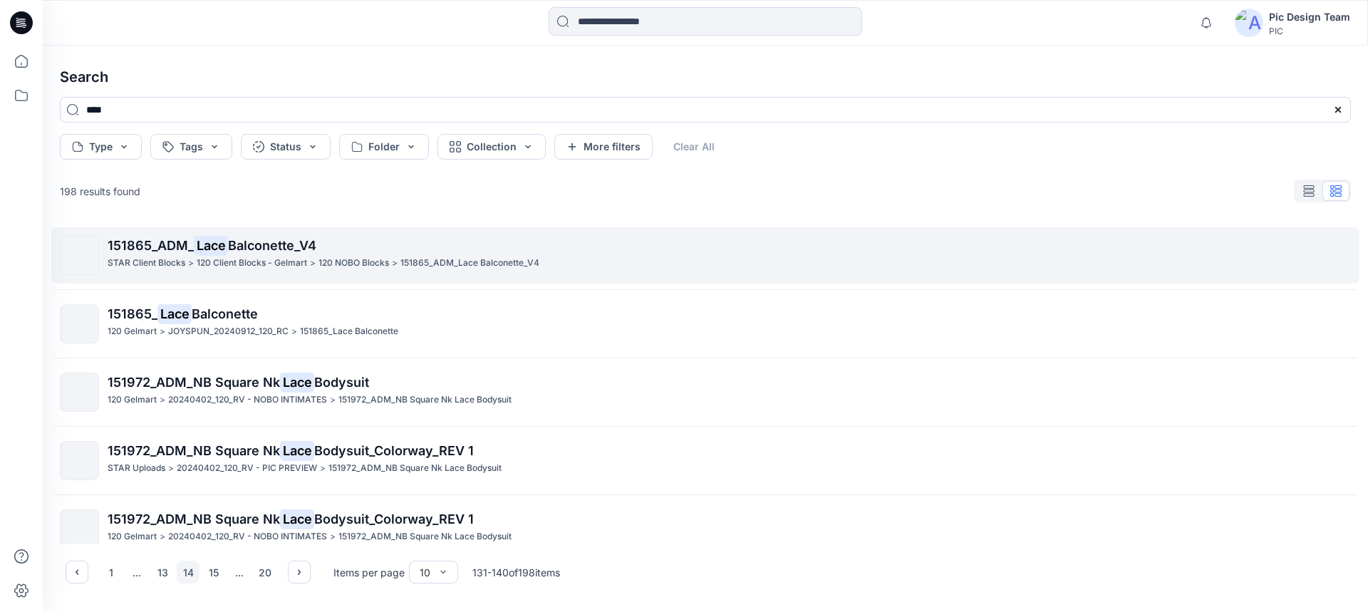
scroll to position [0, 0]
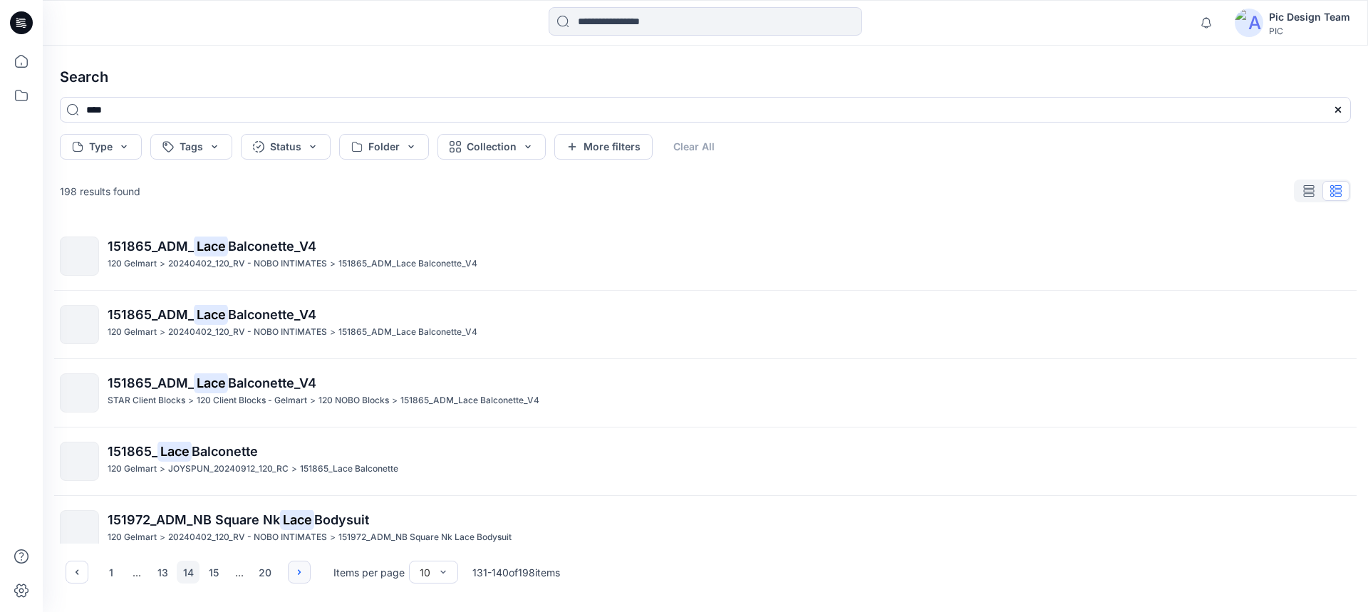
click at [297, 568] on icon "button" at bounding box center [299, 571] width 11 height 11
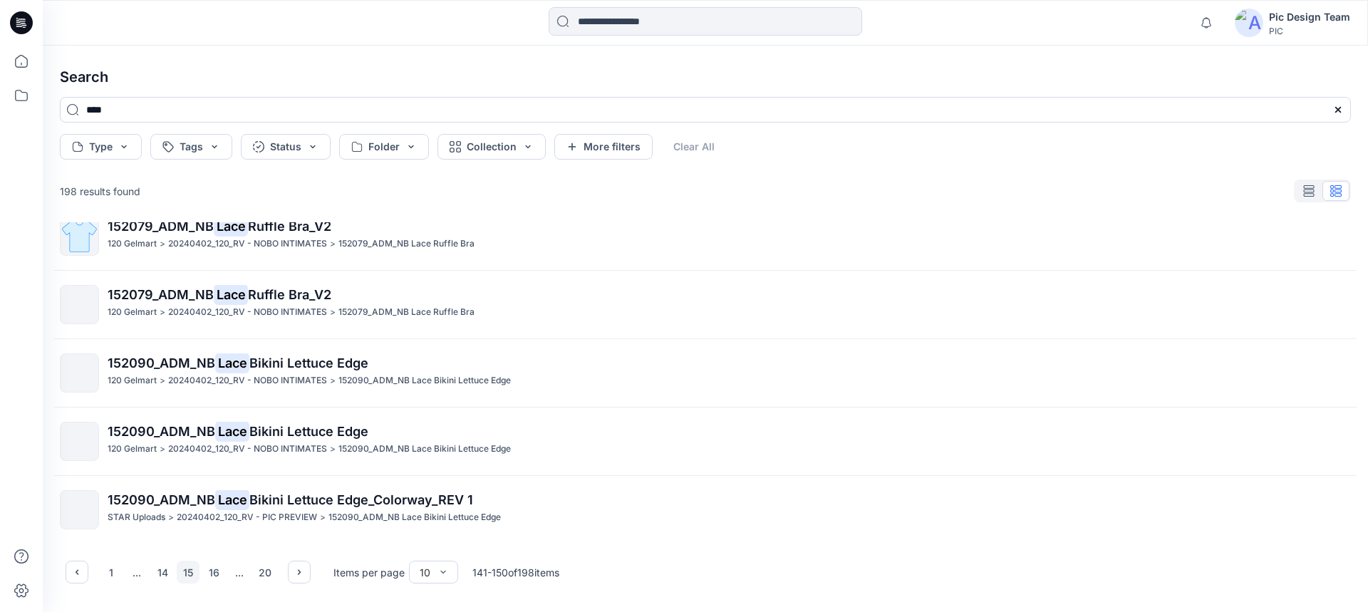
scroll to position [363, 0]
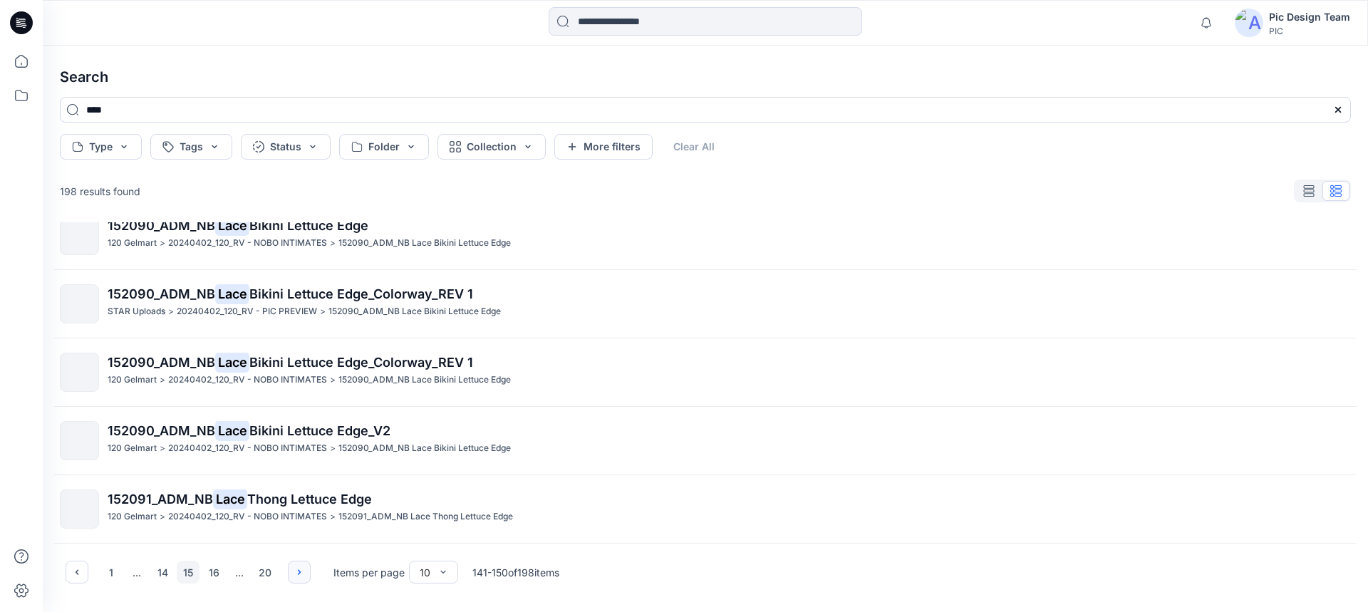
click at [298, 569] on icon "button" at bounding box center [299, 571] width 11 height 11
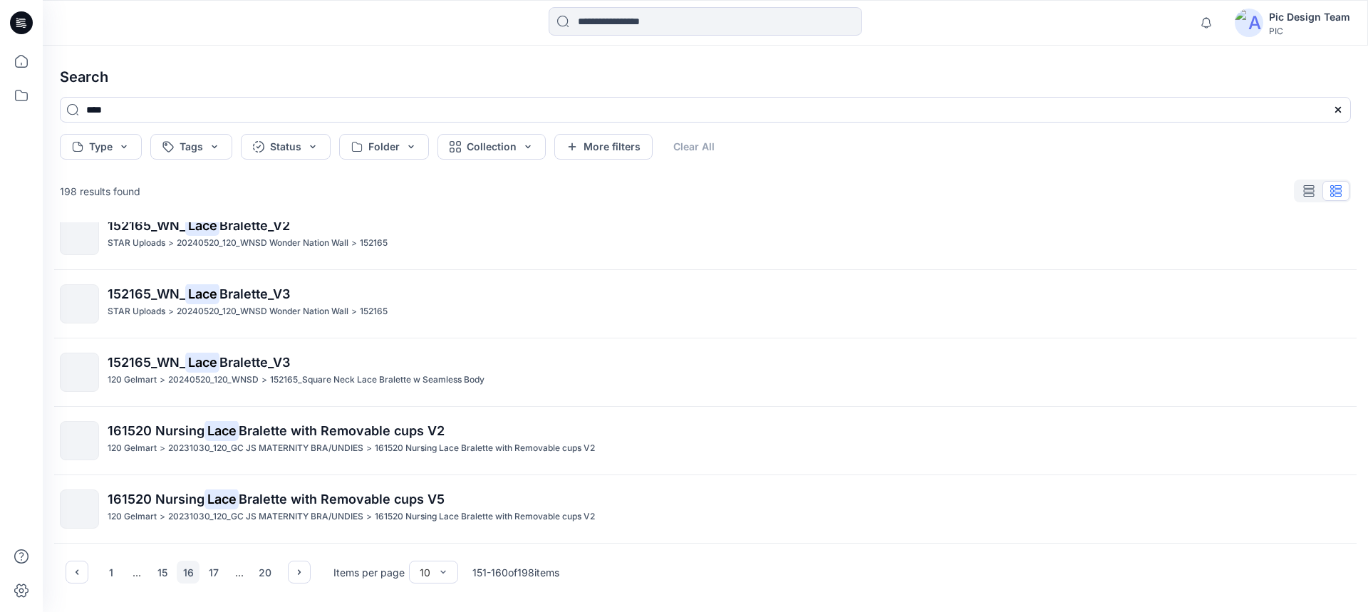
scroll to position [0, 0]
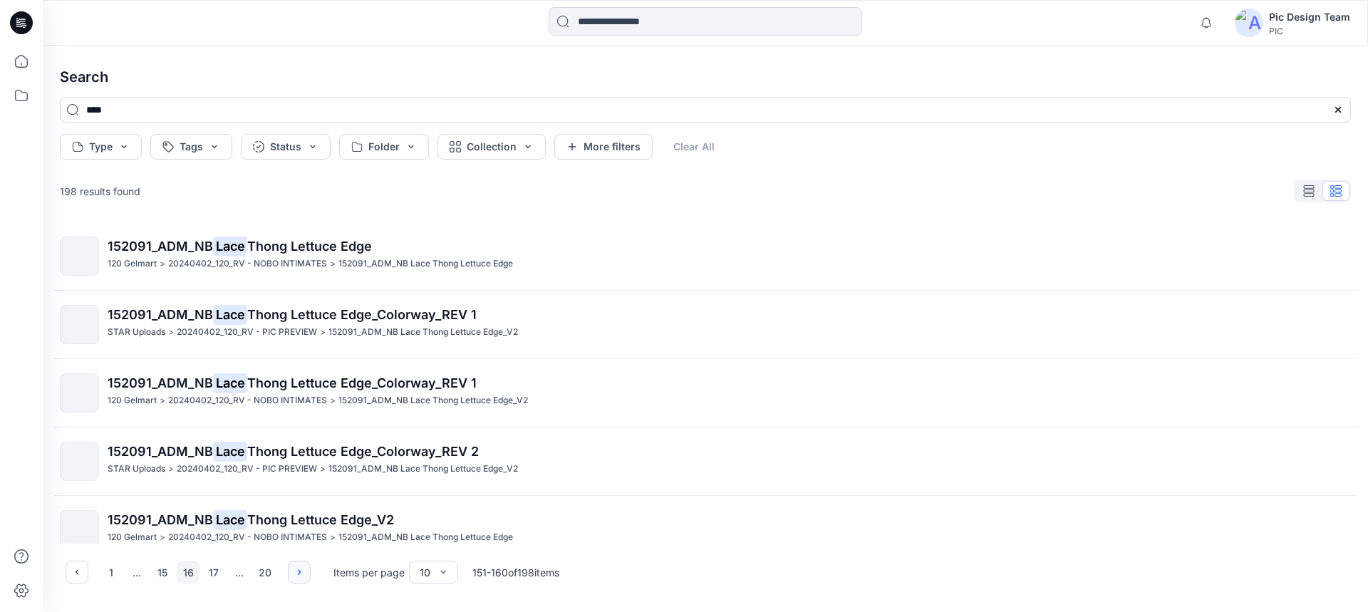
click at [299, 570] on icon "button" at bounding box center [299, 572] width 3 height 5
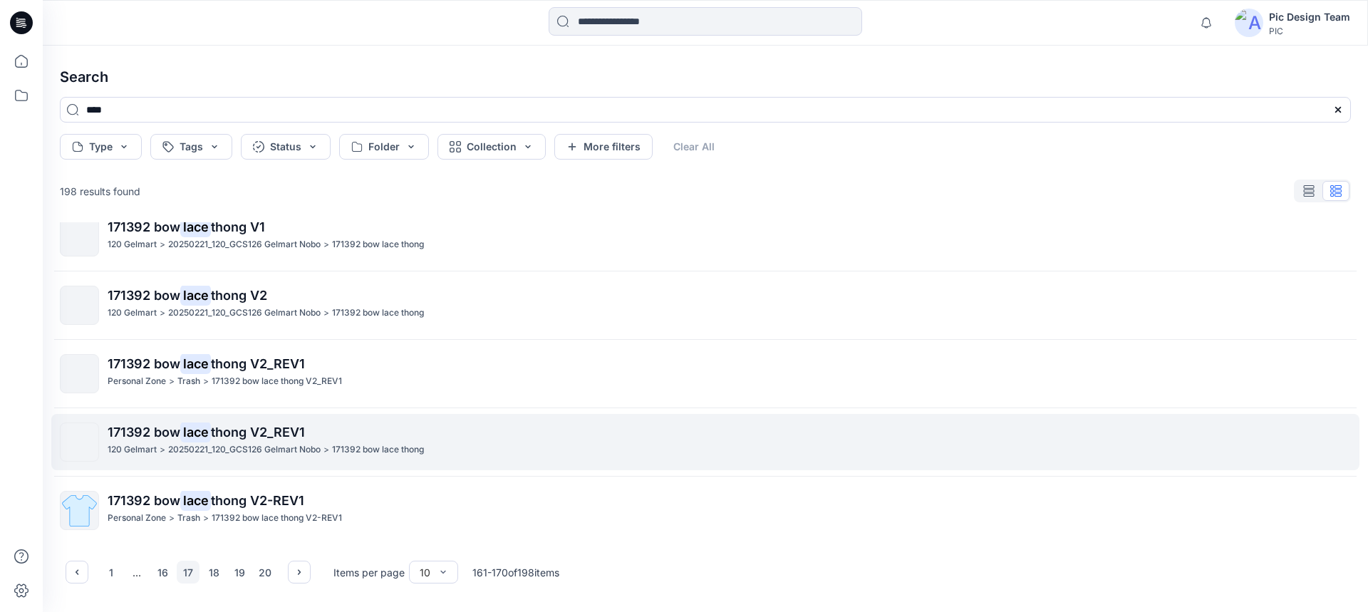
scroll to position [363, 0]
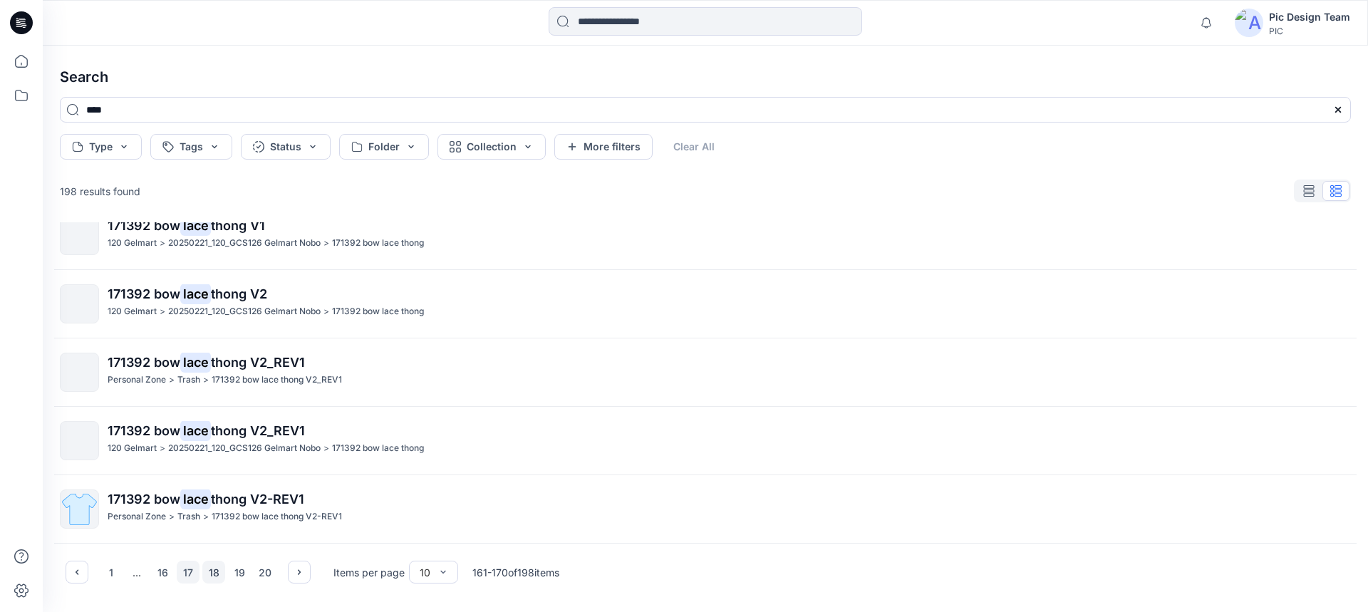
click at [212, 571] on button "18" at bounding box center [213, 572] width 23 height 23
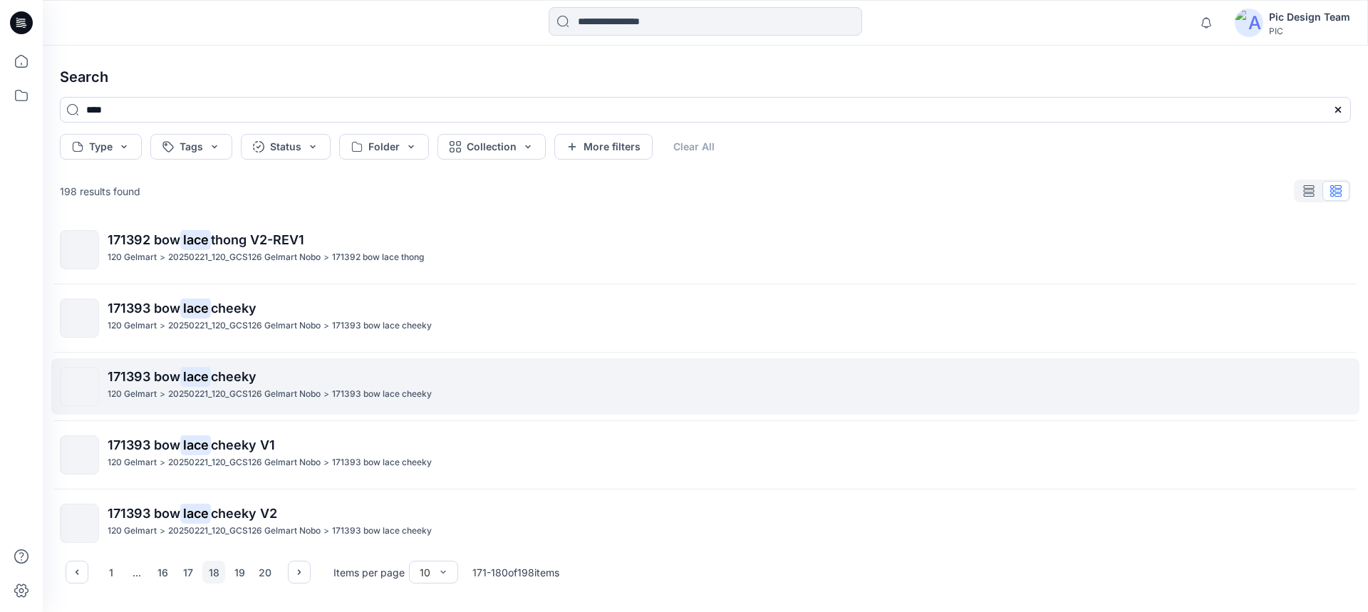
scroll to position [0, 0]
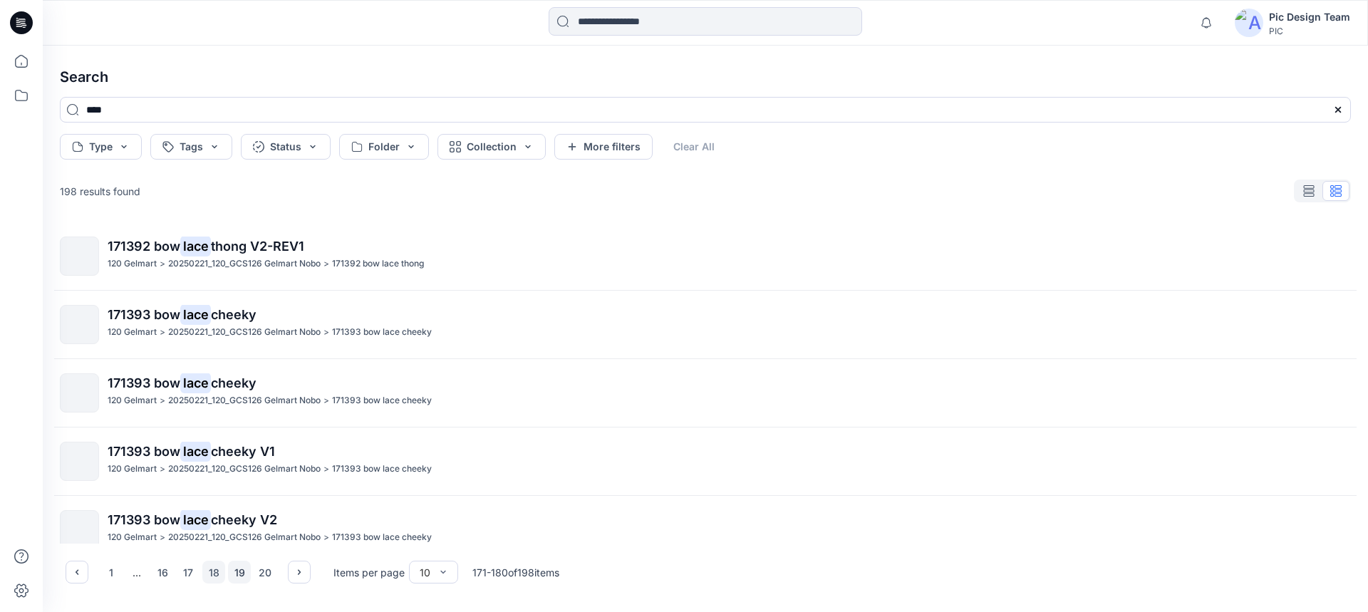
click at [232, 567] on button "19" at bounding box center [239, 572] width 23 height 23
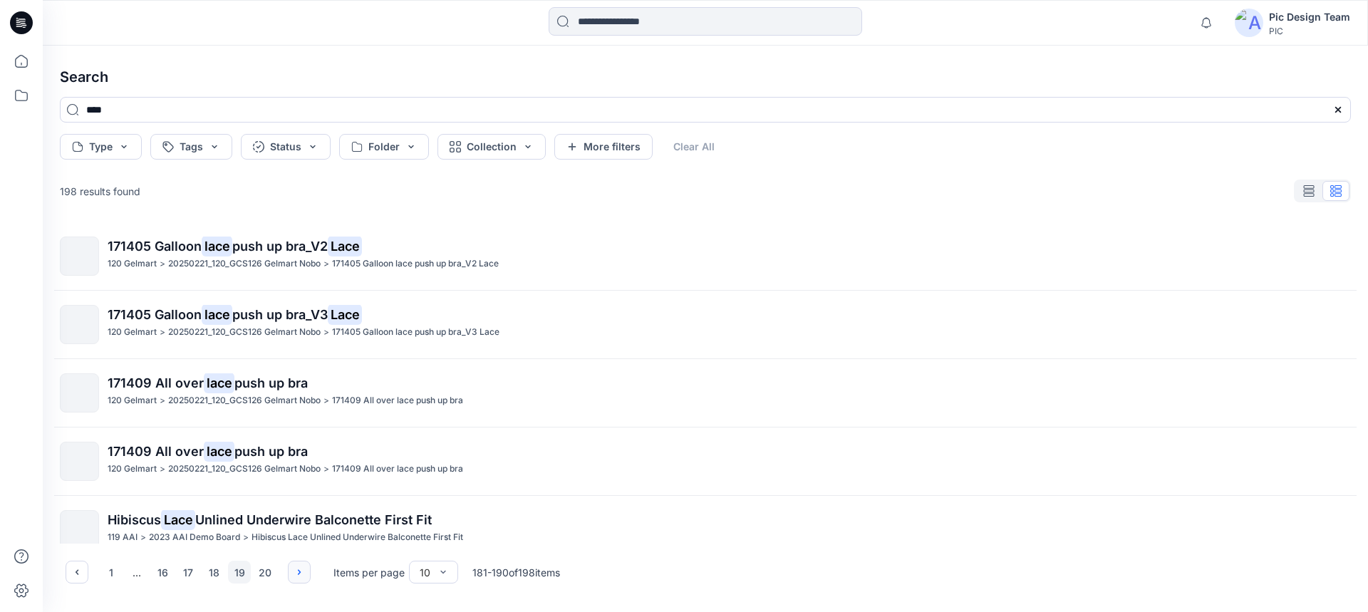
click at [296, 576] on icon "button" at bounding box center [299, 571] width 11 height 11
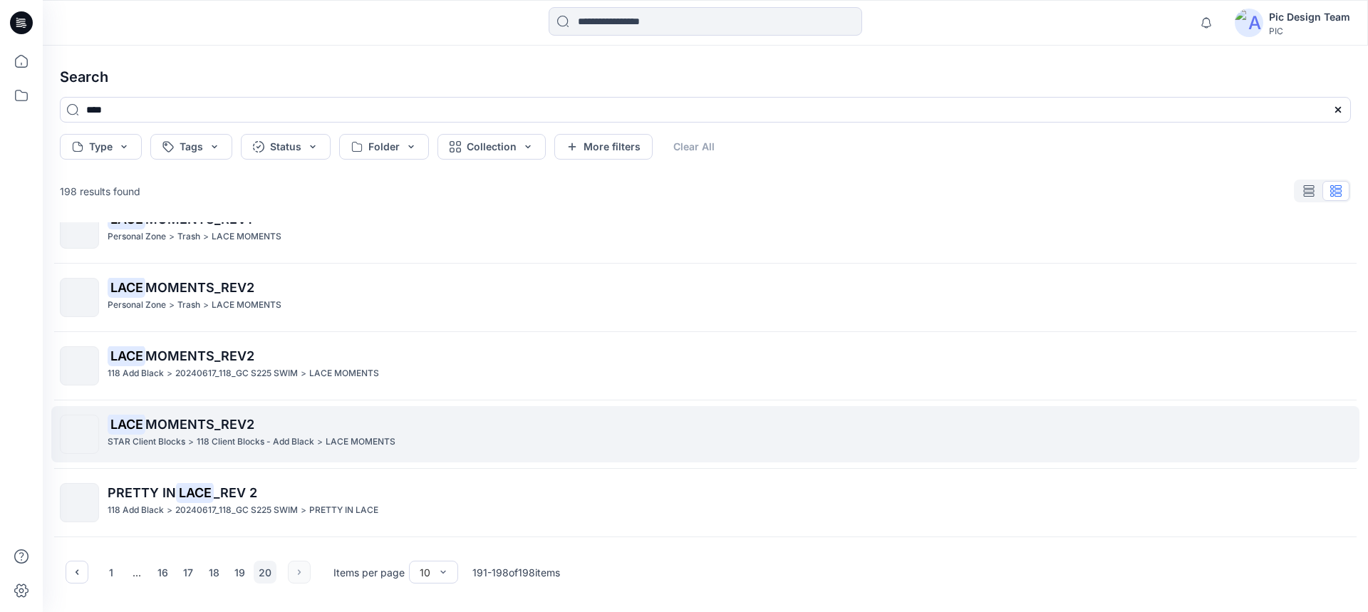
scroll to position [226, 0]
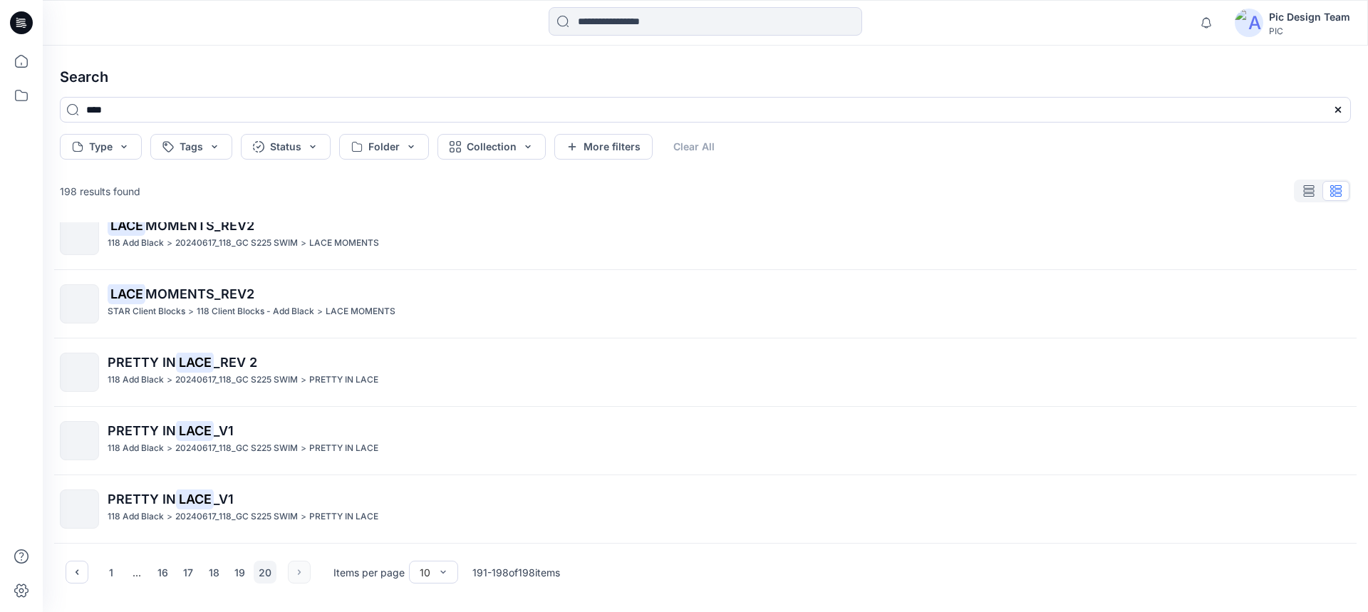
click at [296, 572] on div "1 ... 16 17 18 19 20" at bounding box center [188, 572] width 245 height 23
